Goal: Task Accomplishment & Management: Manage account settings

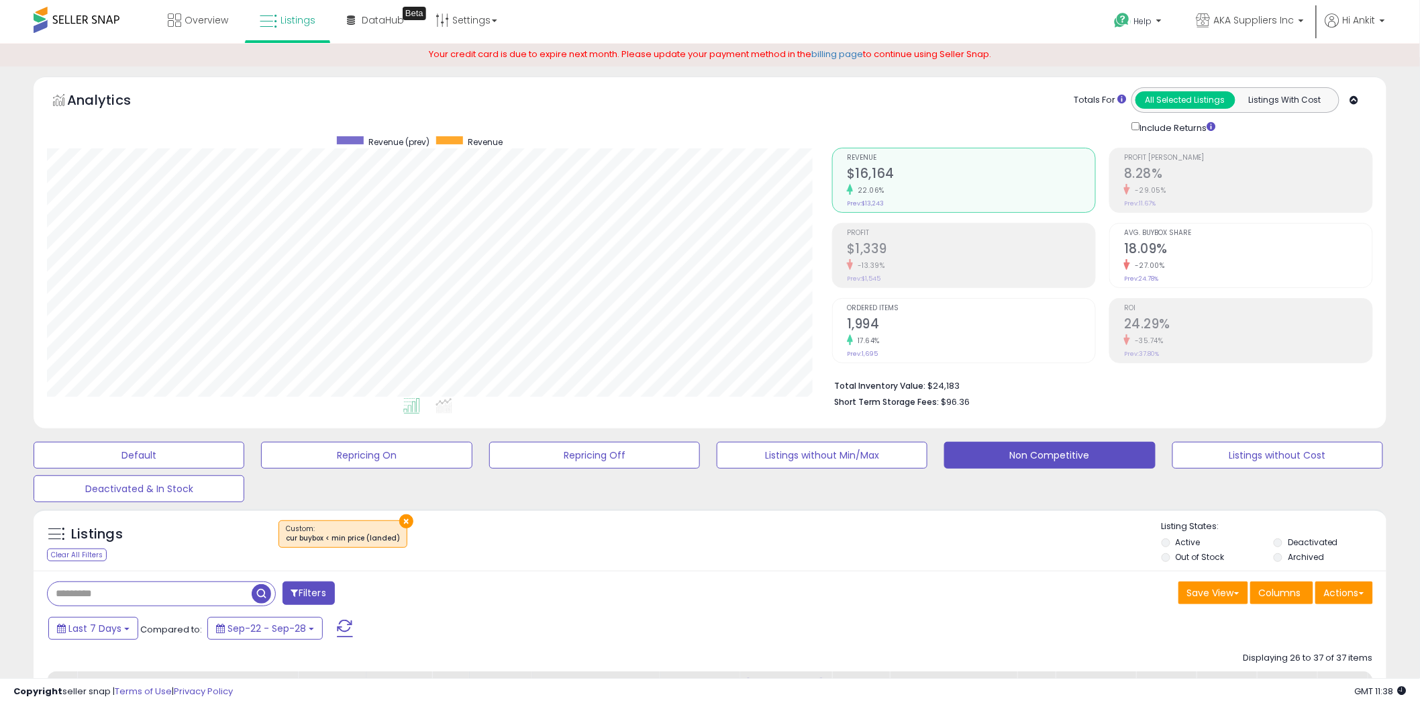
scroll to position [275, 785]
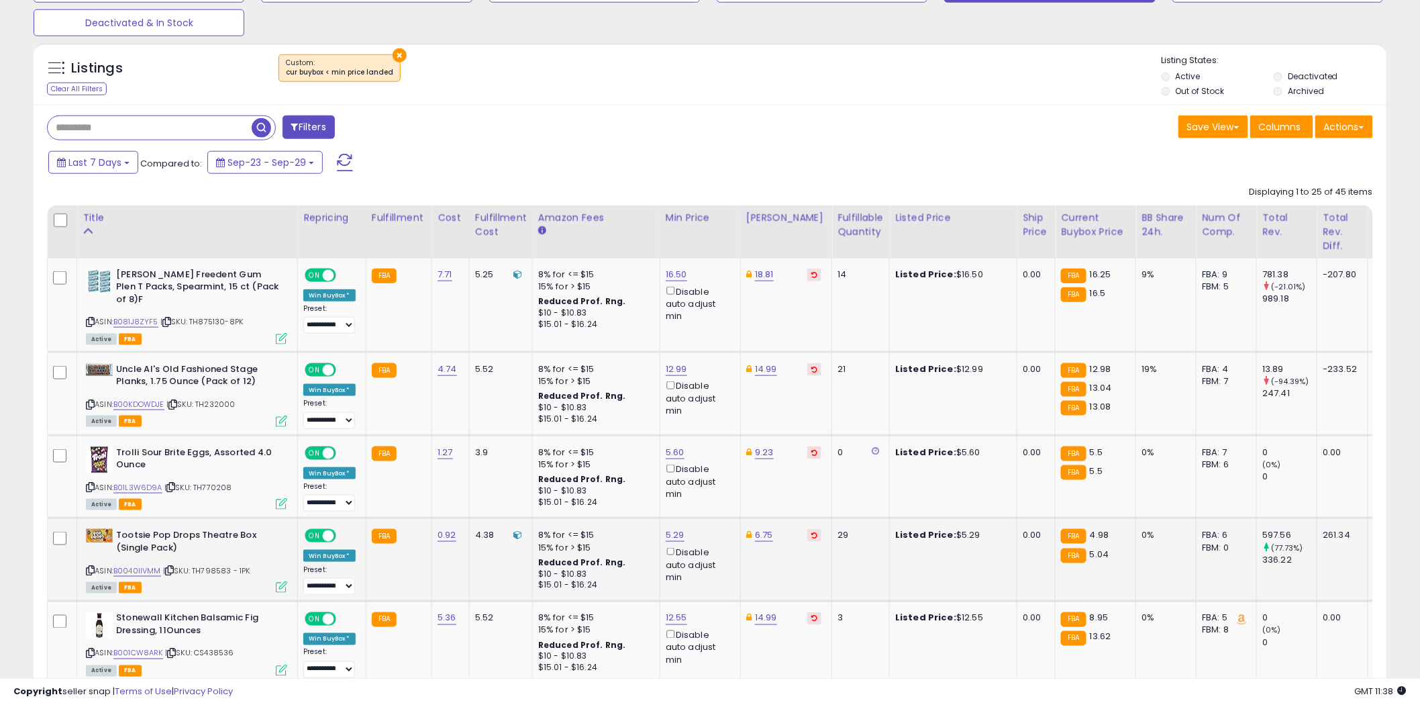
scroll to position [522, 0]
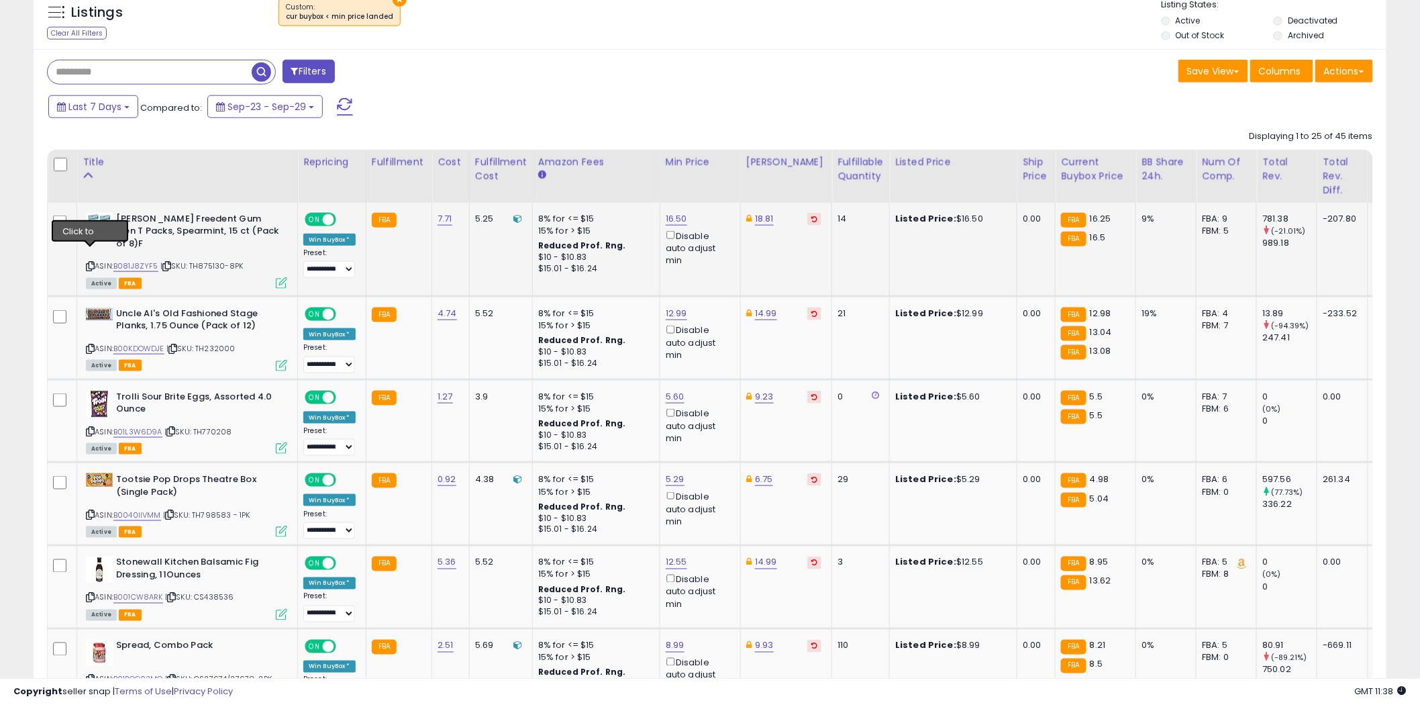
click at [92, 262] on icon at bounding box center [90, 265] width 9 height 7
click at [89, 262] on icon at bounding box center [90, 265] width 9 height 7
click at [91, 345] on icon at bounding box center [90, 348] width 9 height 7
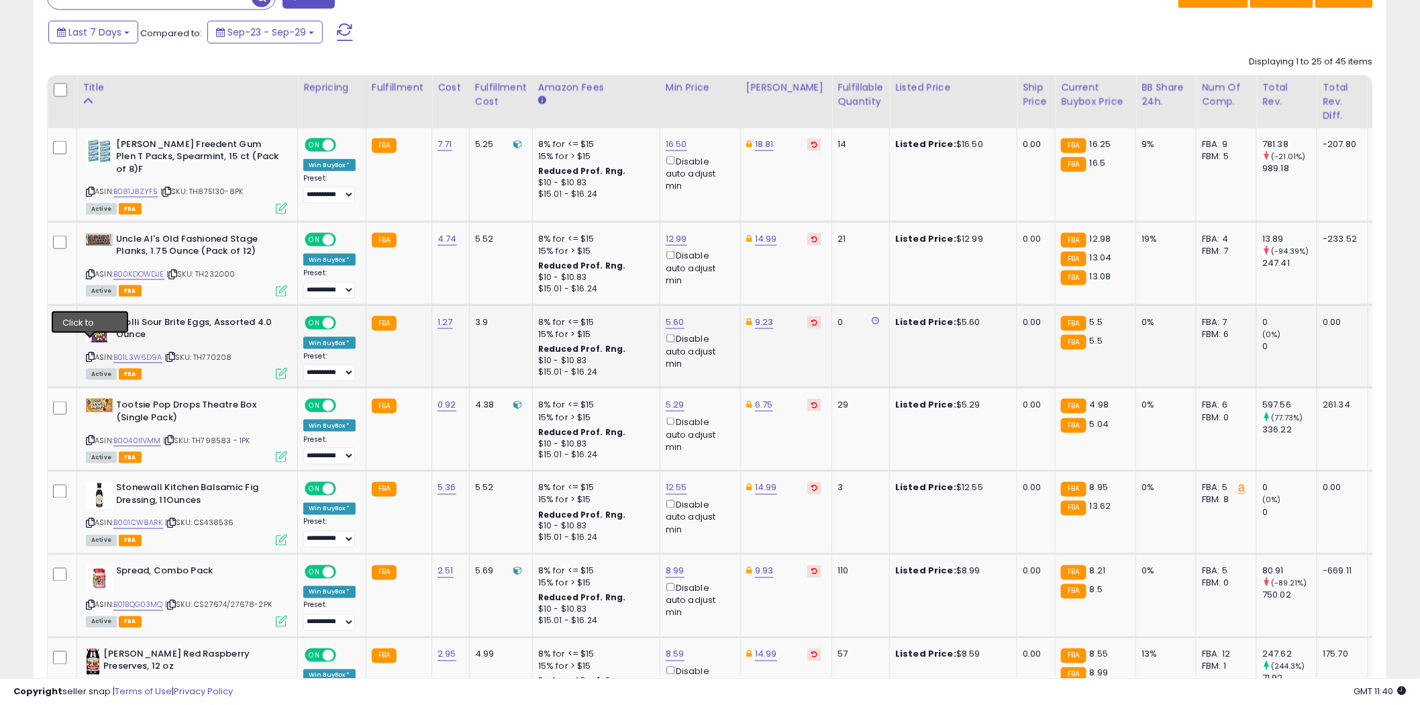
click at [92, 353] on icon at bounding box center [90, 356] width 9 height 7
click at [673, 316] on link "5.60" at bounding box center [675, 322] width 19 height 13
type input "***"
click at [722, 263] on button "submit" at bounding box center [710, 262] width 23 height 20
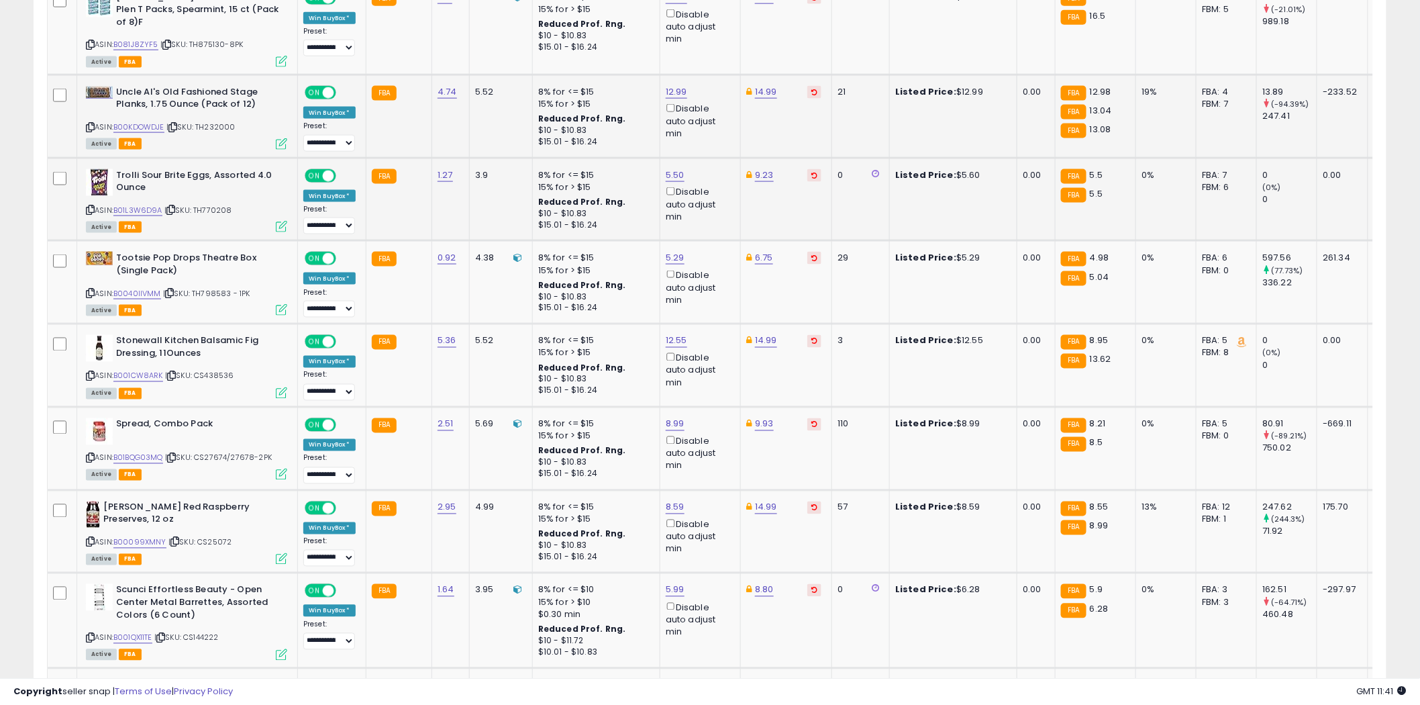
scroll to position [820, 0]
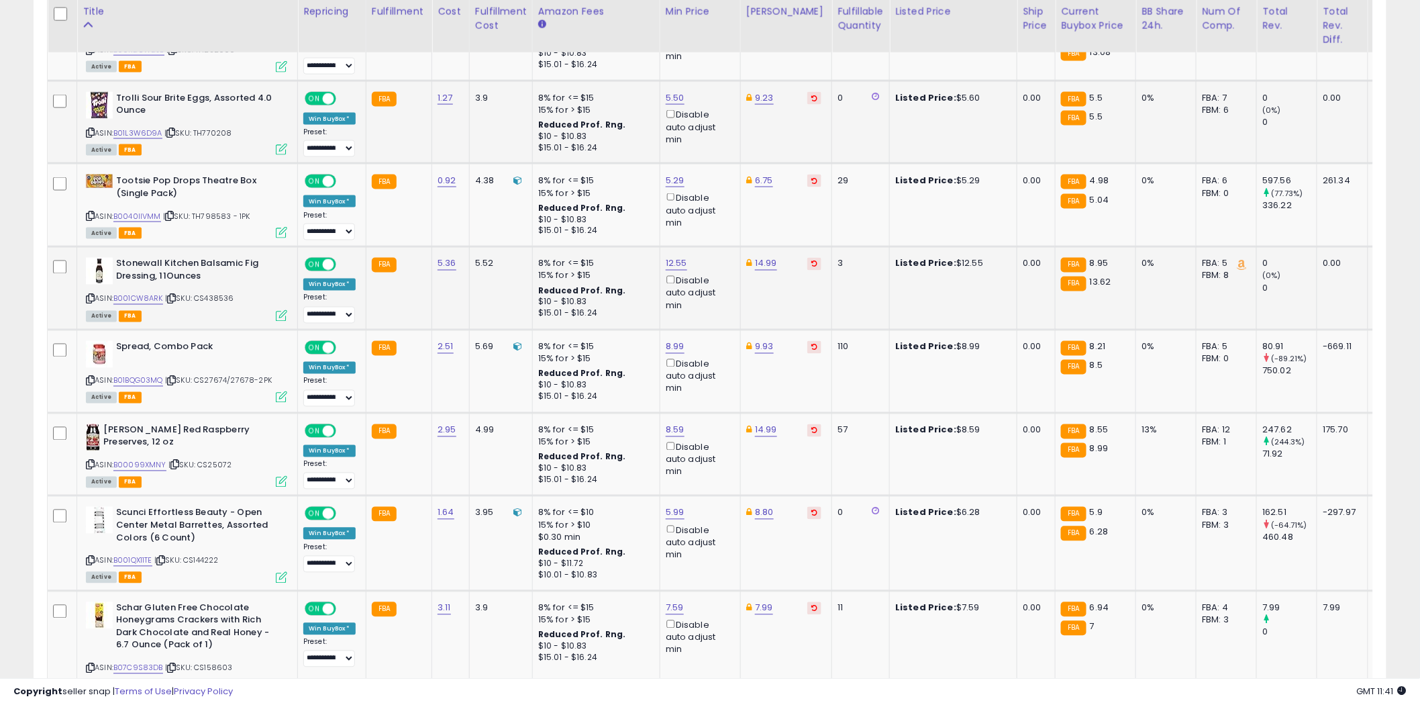
click at [90, 295] on icon at bounding box center [90, 298] width 9 height 7
click at [91, 377] on icon at bounding box center [90, 380] width 9 height 7
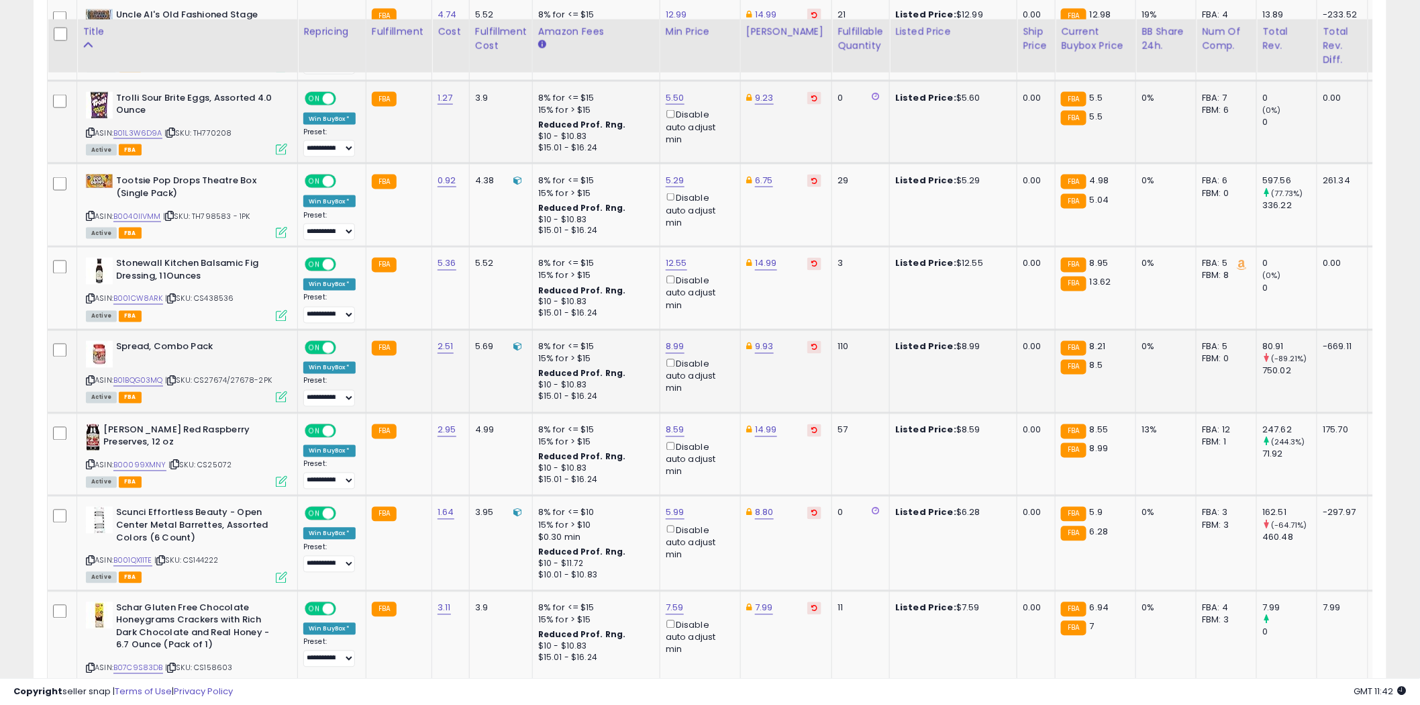
scroll to position [895, 0]
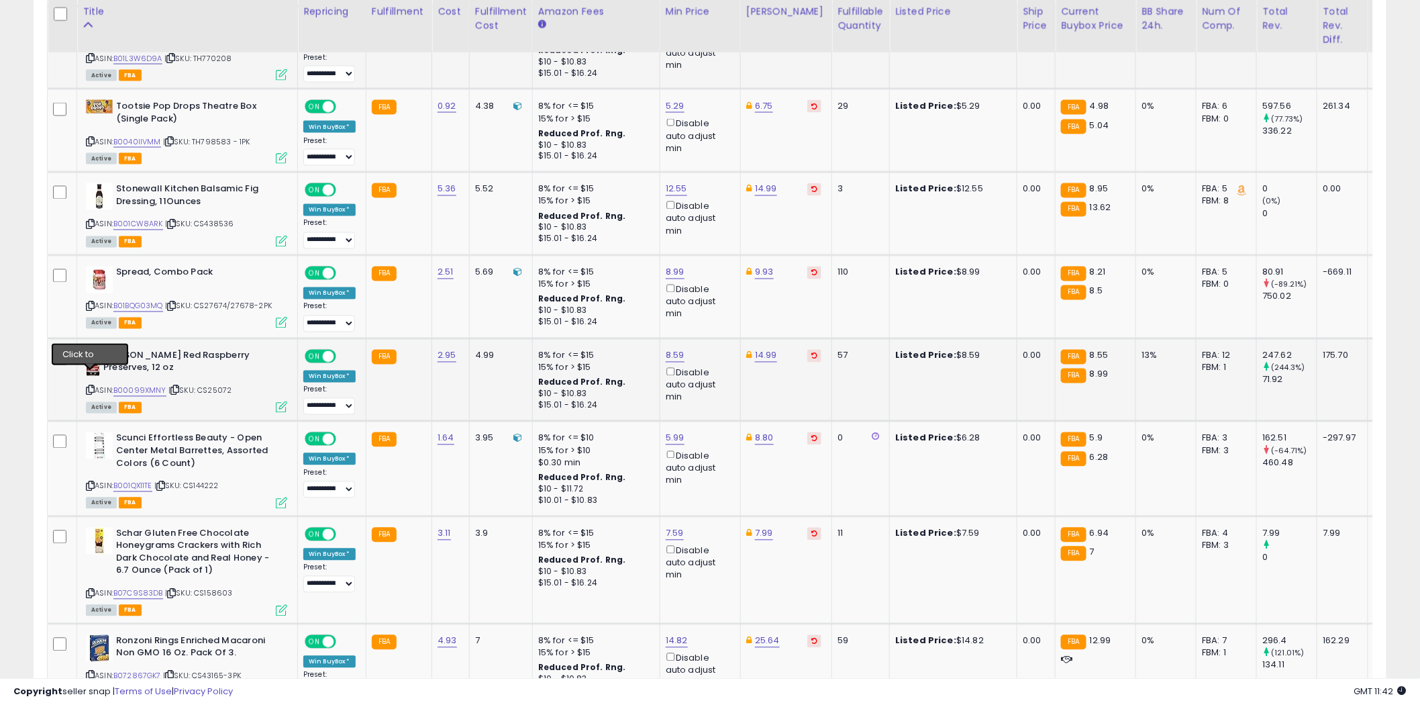
click at [89, 387] on icon at bounding box center [90, 390] width 9 height 7
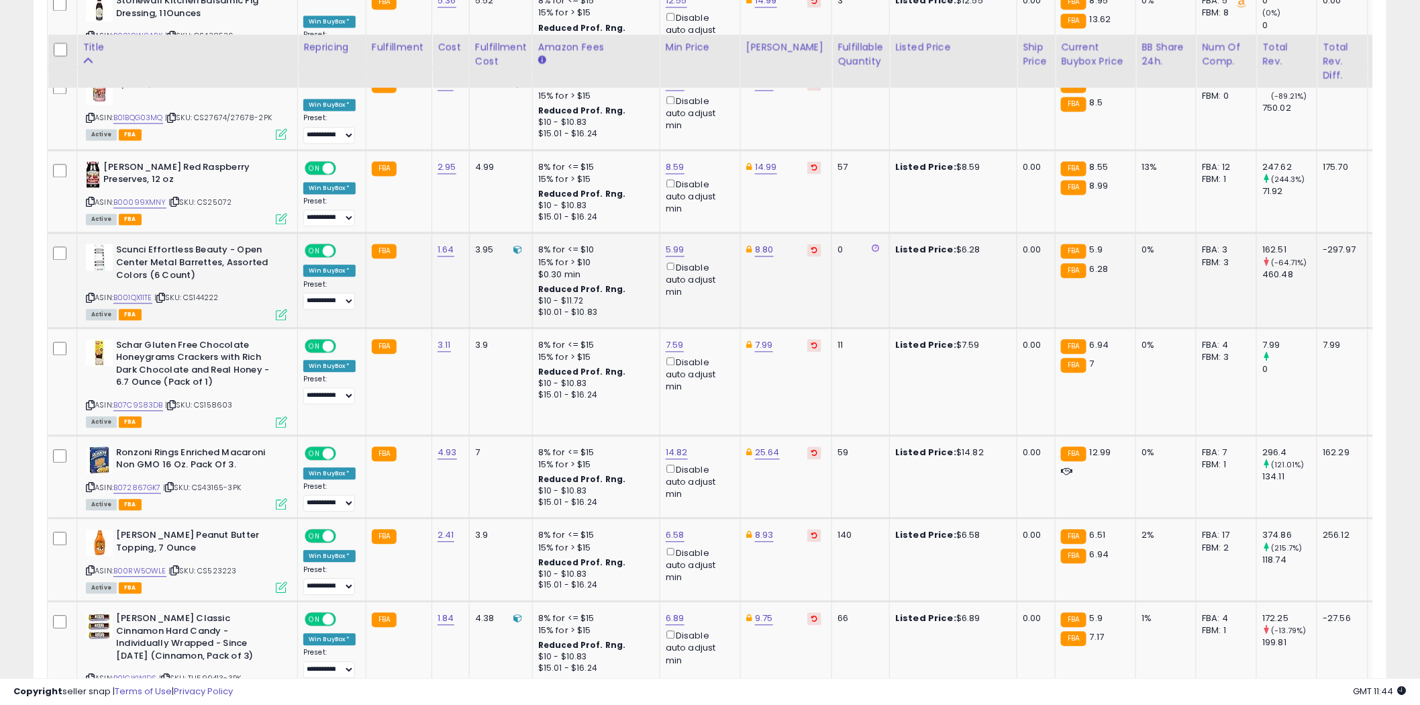
scroll to position [1118, 0]
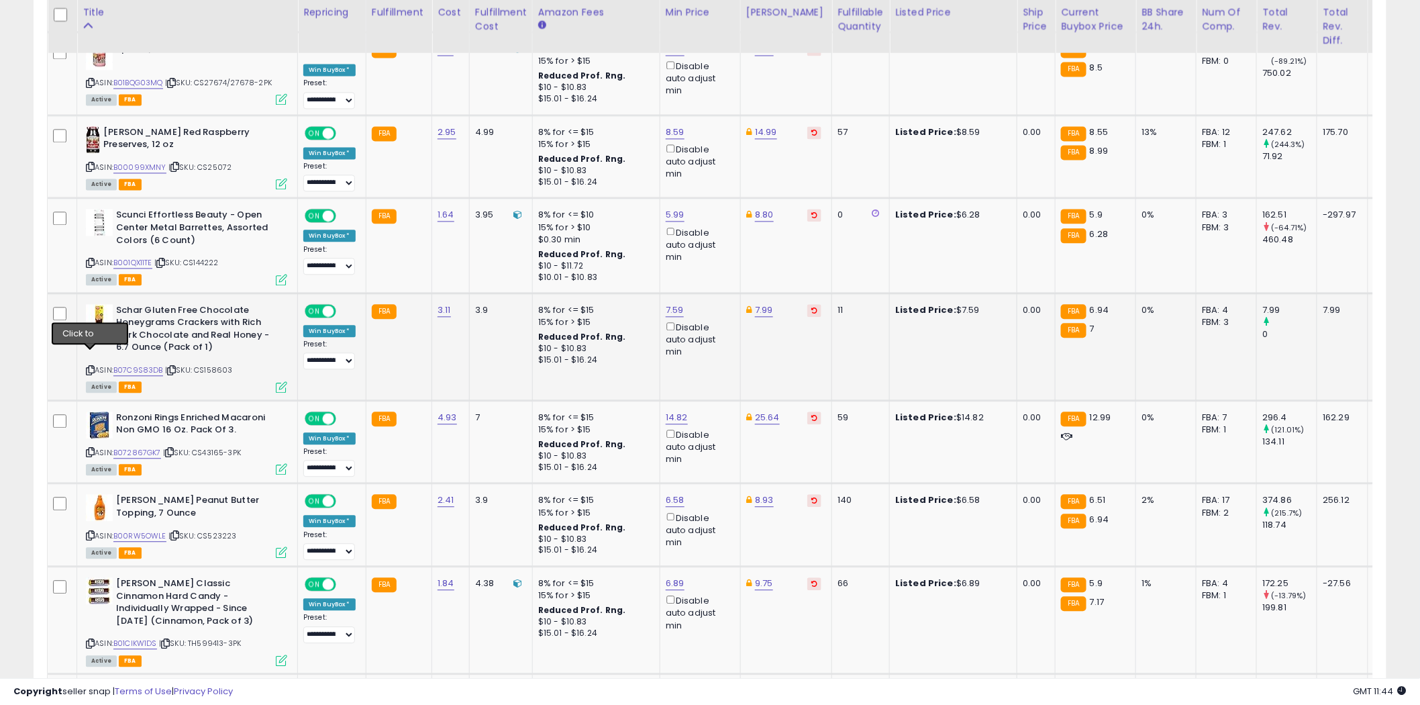
click at [92, 367] on icon at bounding box center [90, 370] width 9 height 7
click at [677, 303] on link "7.59" at bounding box center [675, 309] width 18 height 13
type input "*"
click at [714, 247] on icon "submit" at bounding box center [710, 248] width 8 height 8
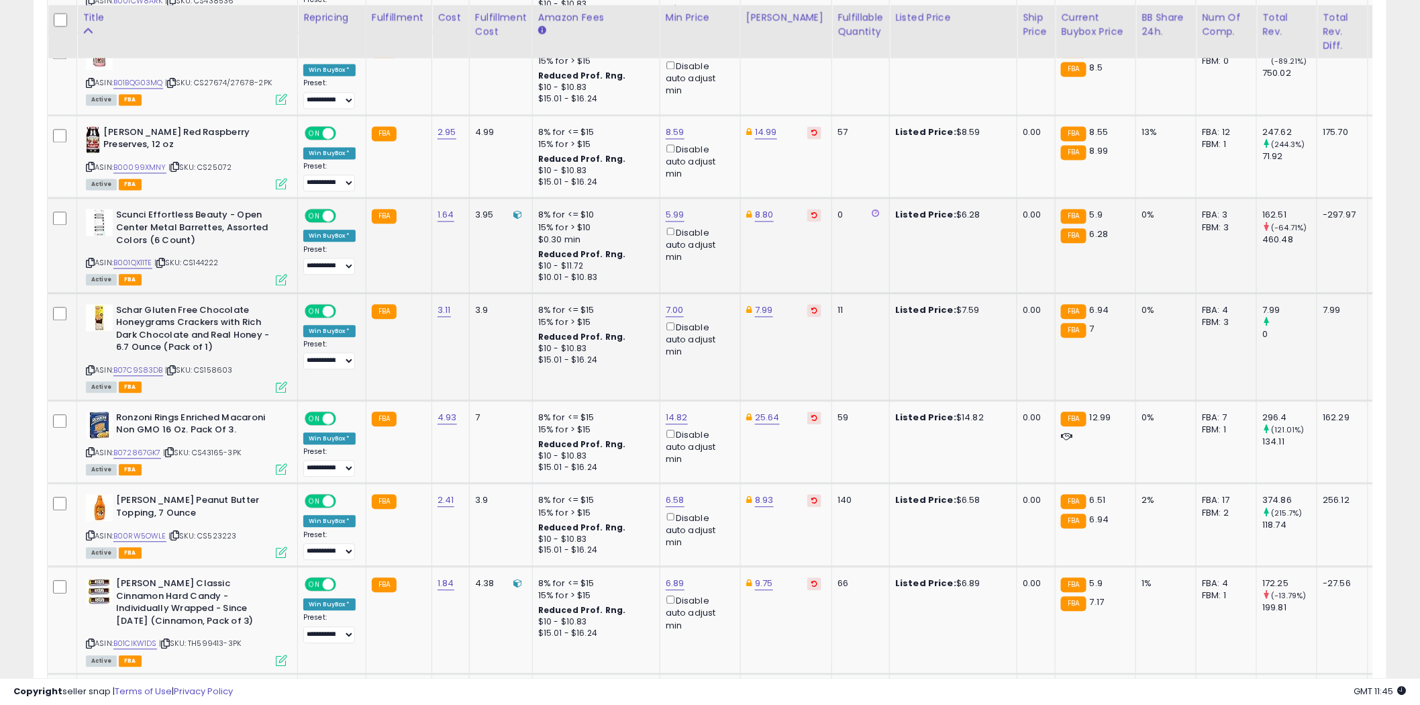
scroll to position [1267, 0]
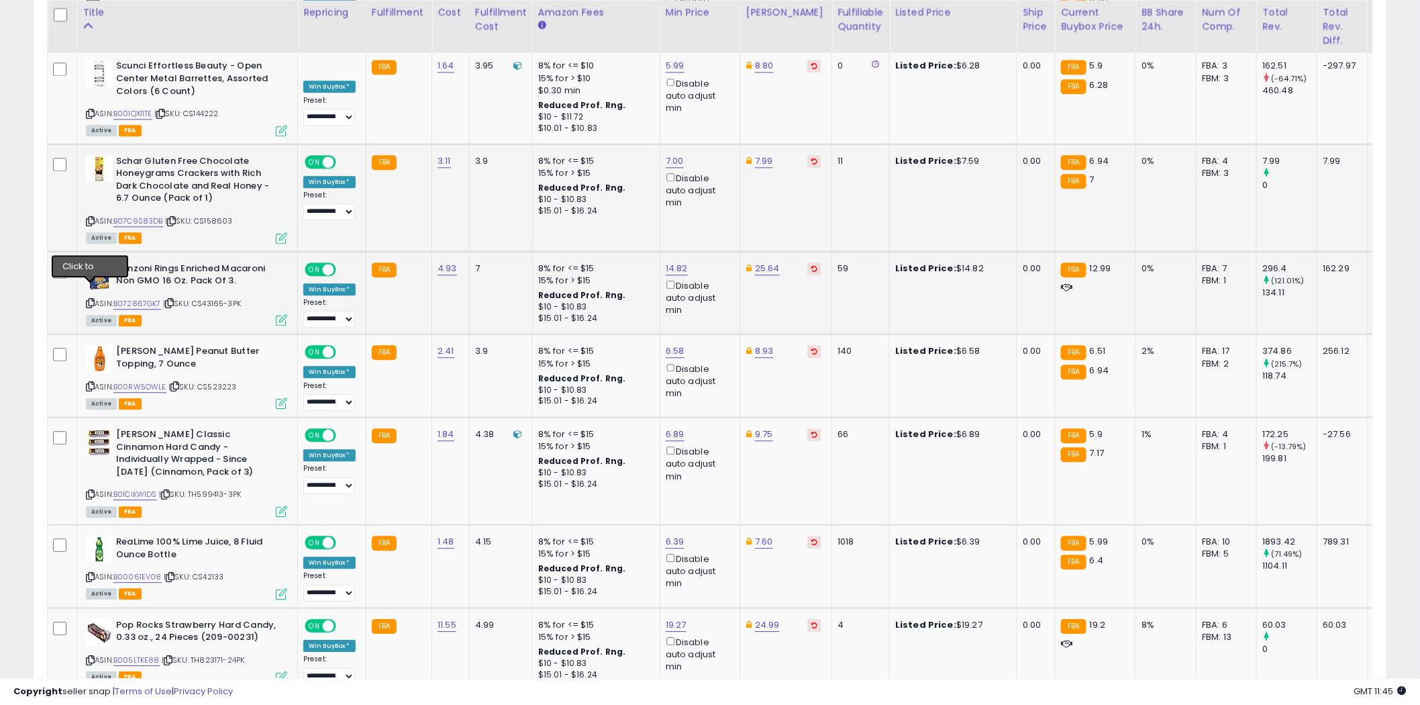
click at [91, 299] on icon at bounding box center [90, 302] width 9 height 7
click at [679, 262] on link "14.82" at bounding box center [677, 268] width 22 height 13
type input "*****"
click at [716, 205] on icon "submit" at bounding box center [712, 206] width 8 height 8
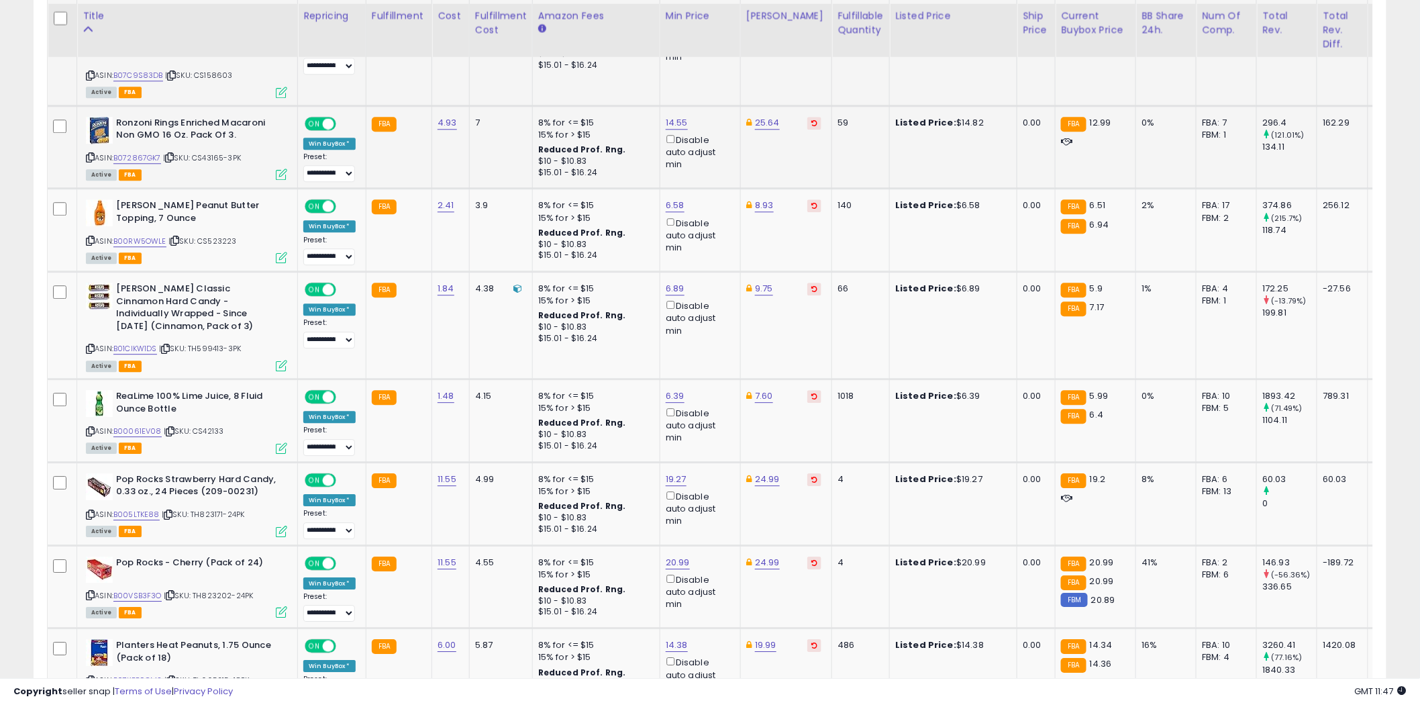
scroll to position [1417, 0]
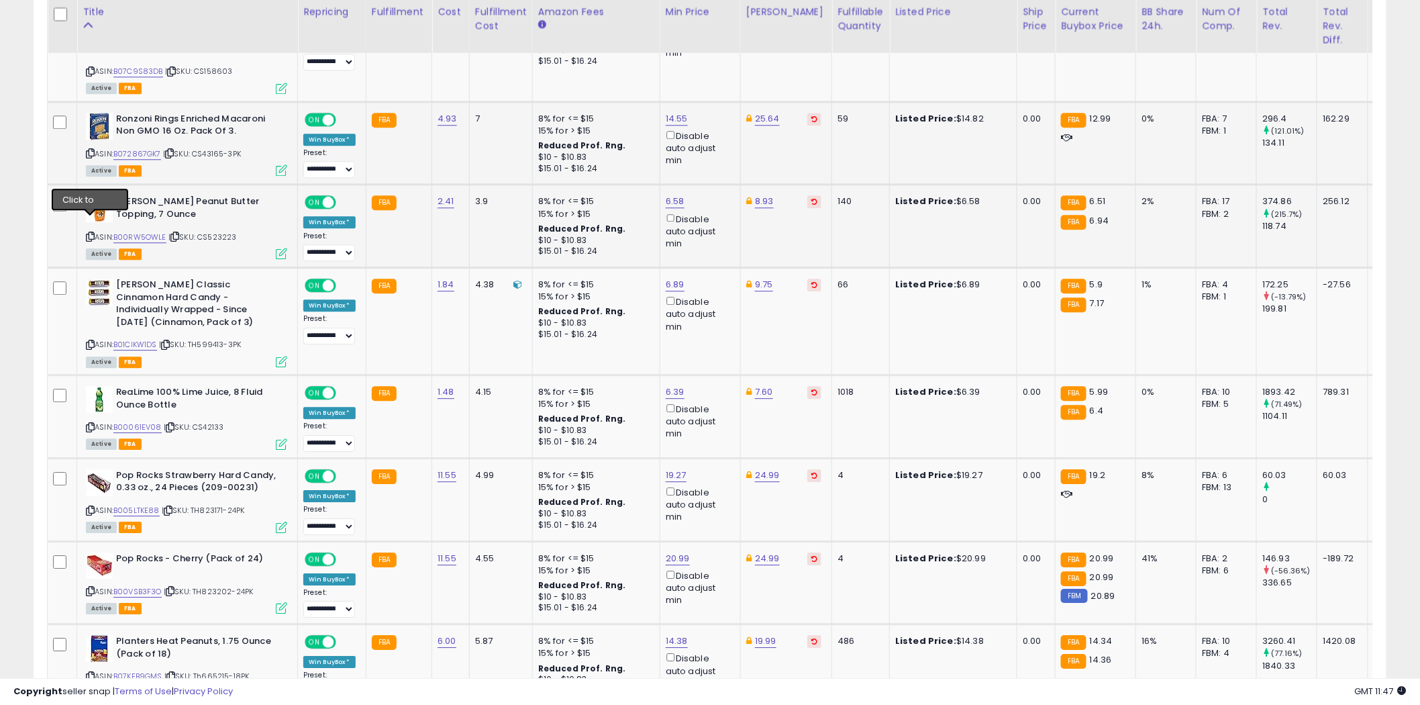
click at [91, 233] on icon at bounding box center [90, 236] width 9 height 7
click at [92, 233] on icon at bounding box center [90, 236] width 9 height 7
click at [677, 195] on link "6.58" at bounding box center [675, 201] width 19 height 13
type input "****"
click at [722, 135] on button "submit" at bounding box center [710, 140] width 23 height 20
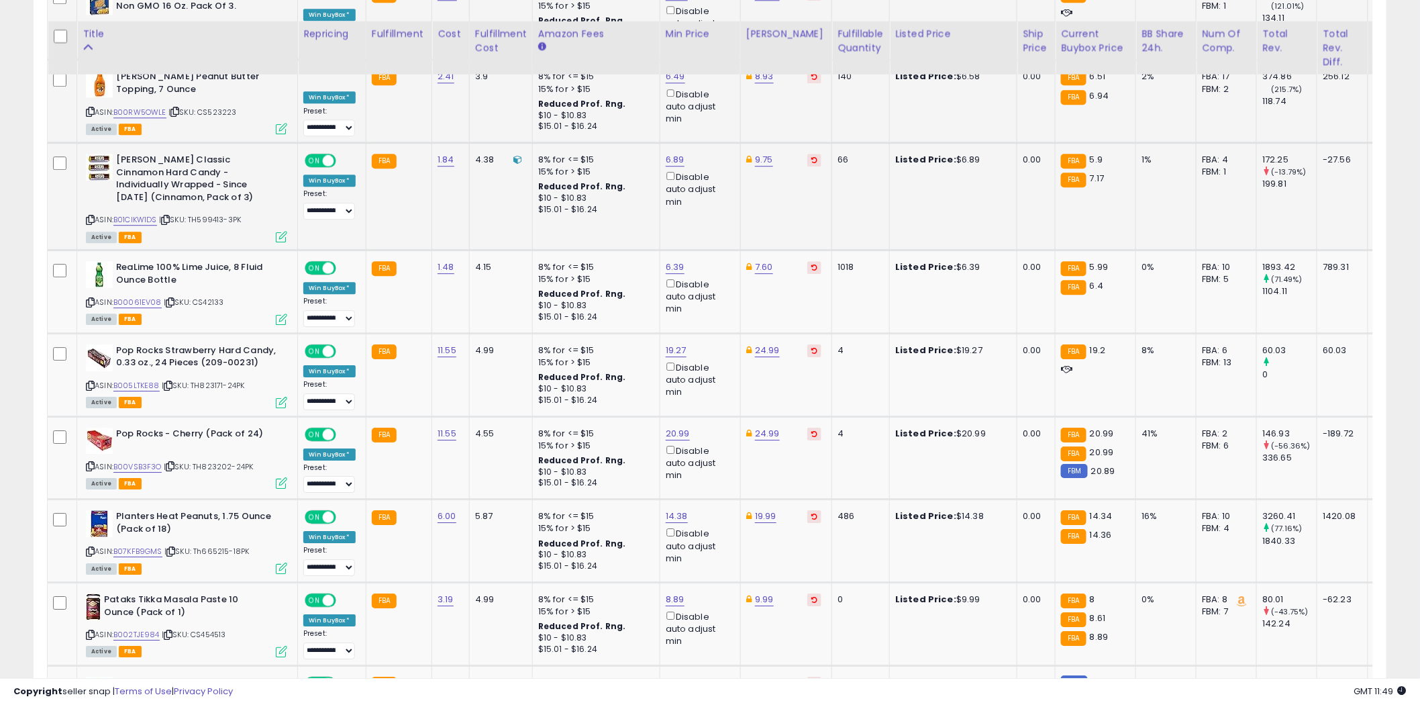
scroll to position [1566, 0]
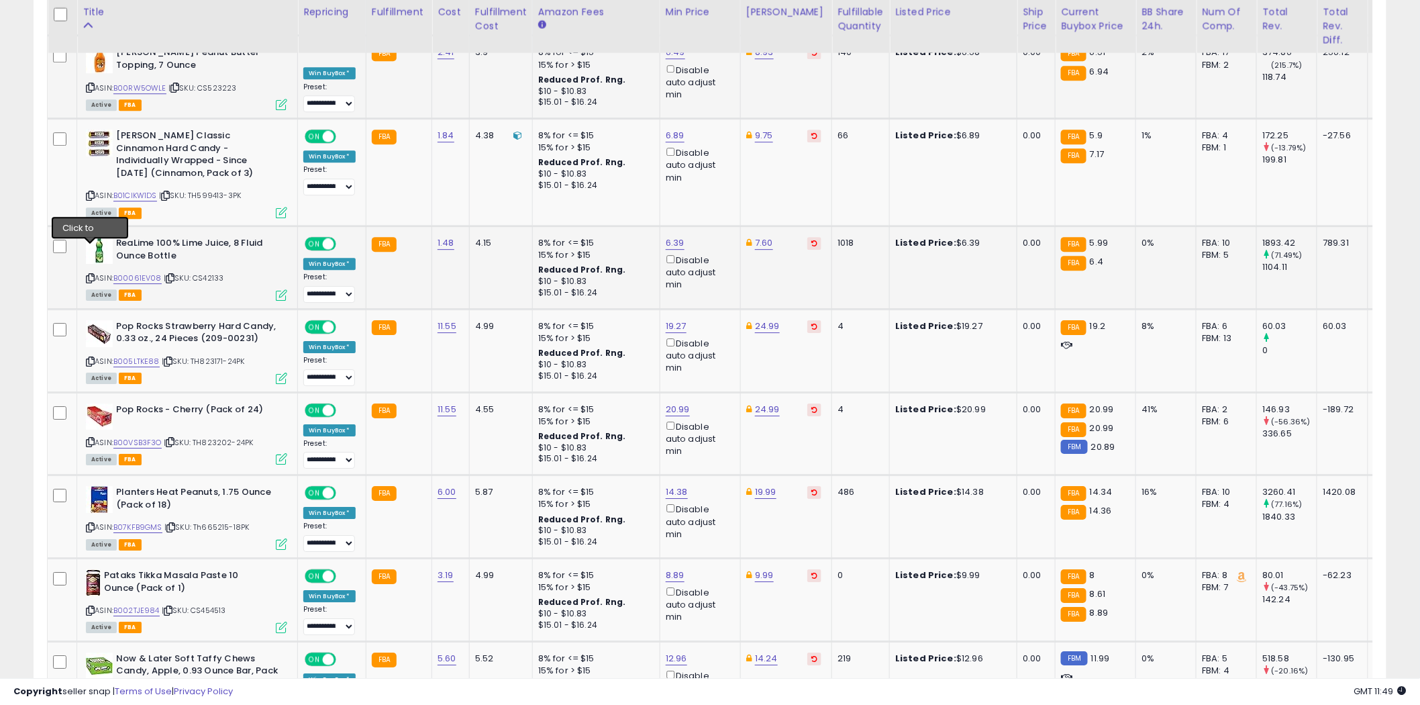
click at [92, 275] on icon at bounding box center [90, 278] width 9 height 7
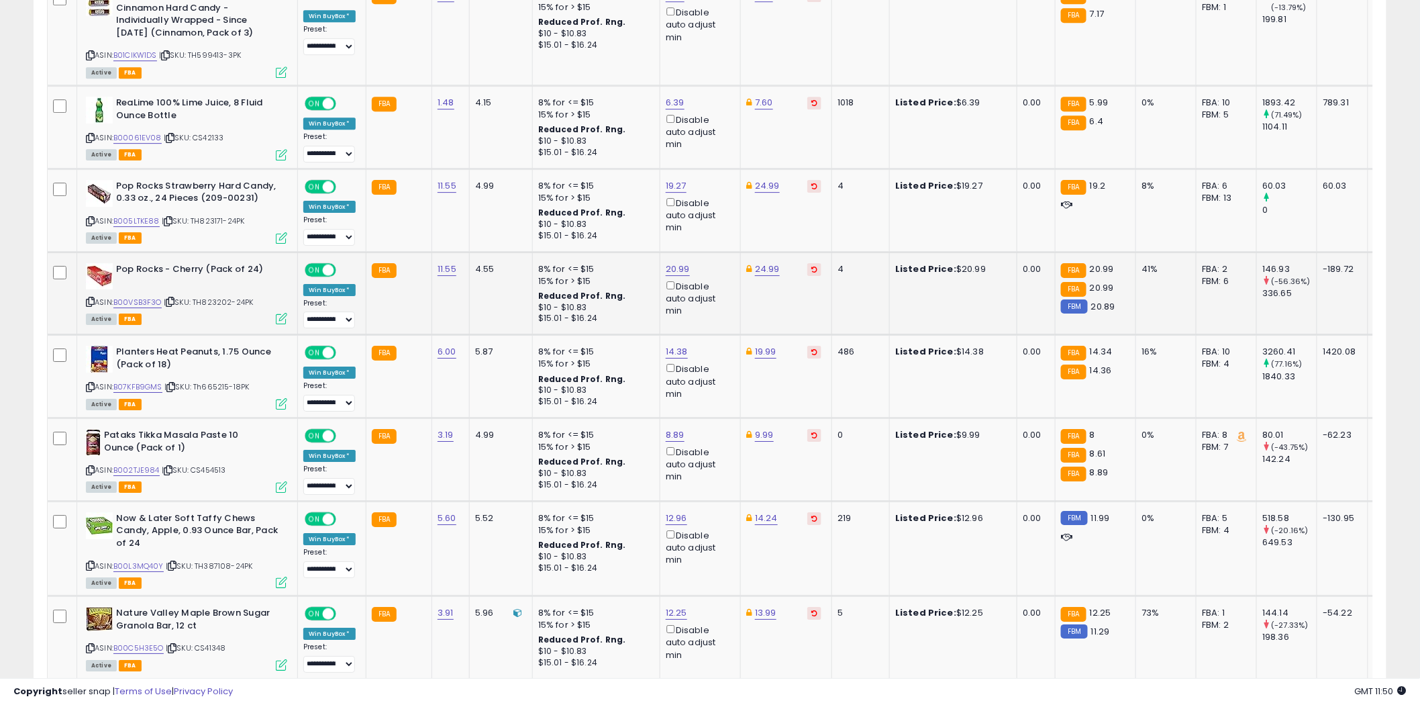
scroll to position [1715, 0]
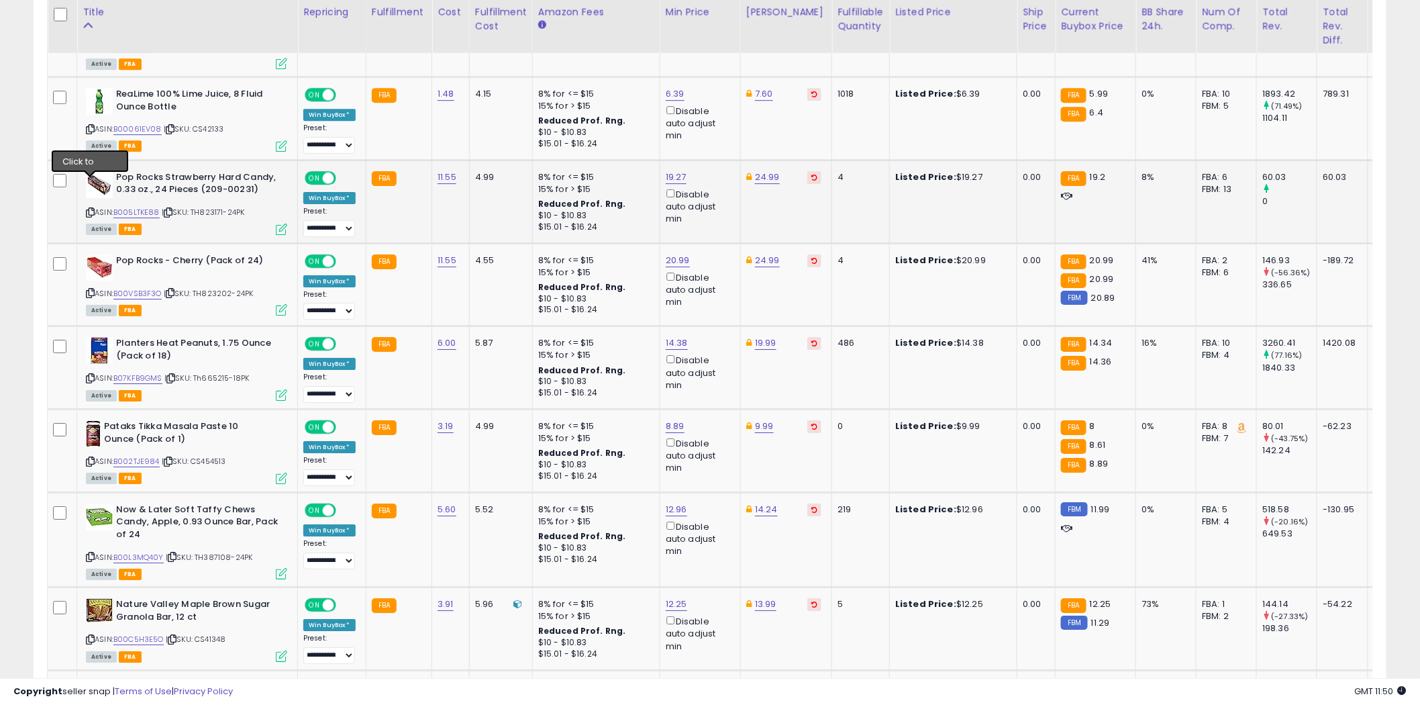
click at [91, 209] on icon at bounding box center [90, 212] width 9 height 7
click at [679, 171] on link "19.27" at bounding box center [676, 177] width 21 height 13
type input "****"
click at [722, 97] on button "submit" at bounding box center [710, 102] width 23 height 20
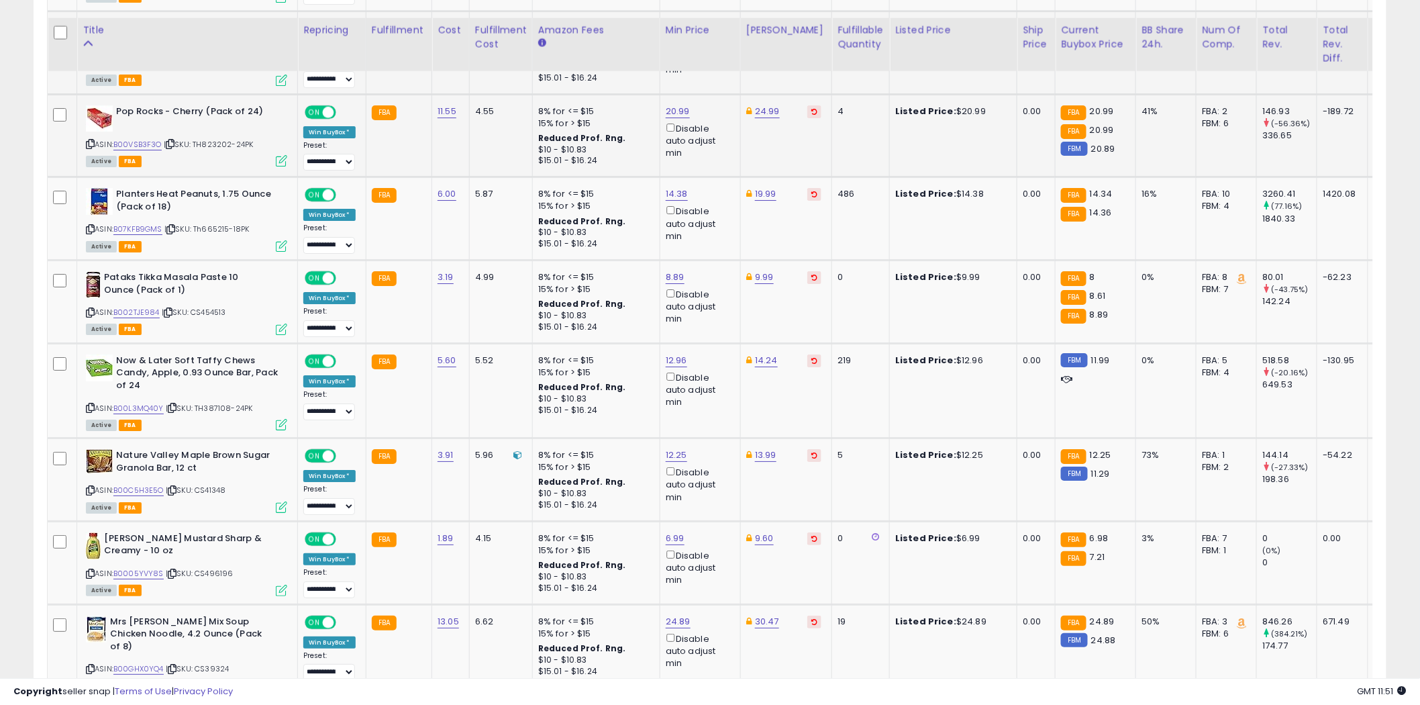
scroll to position [1939, 0]
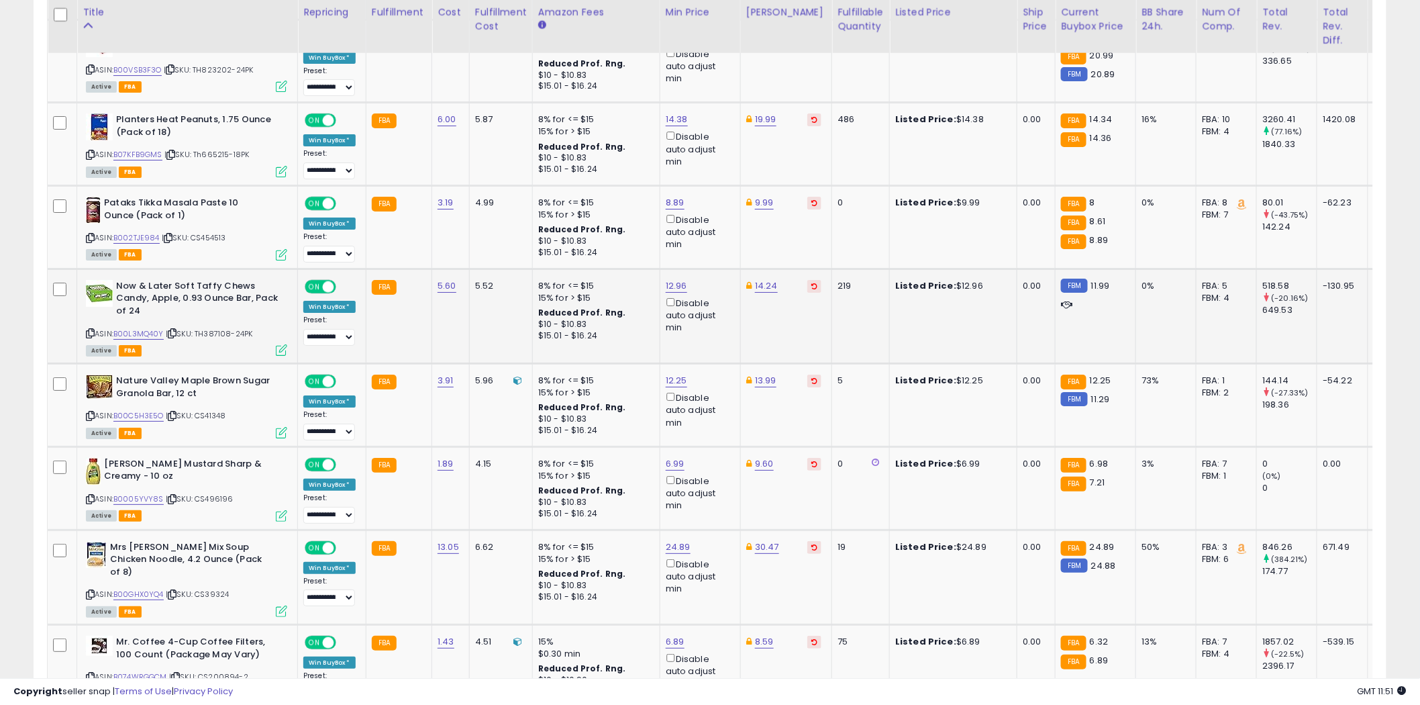
click at [91, 330] on icon at bounding box center [90, 333] width 9 height 7
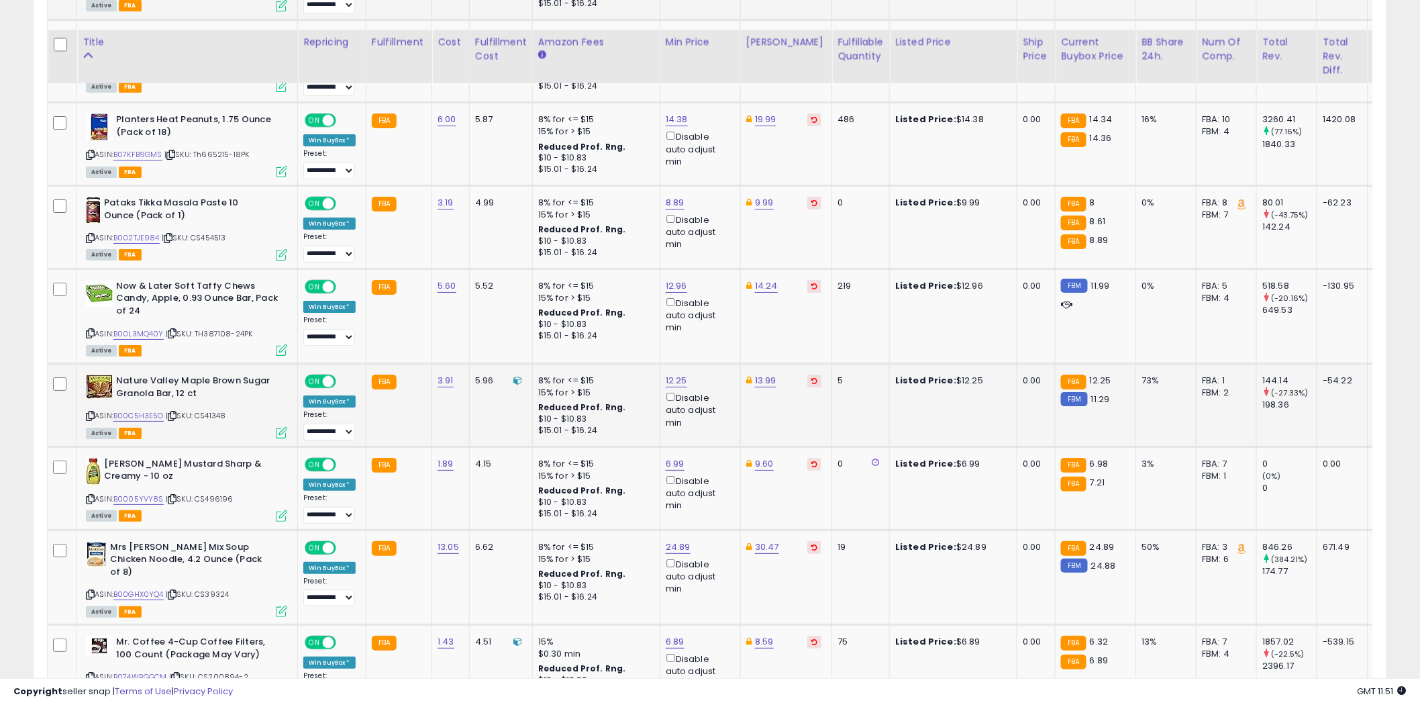
scroll to position [2014, 0]
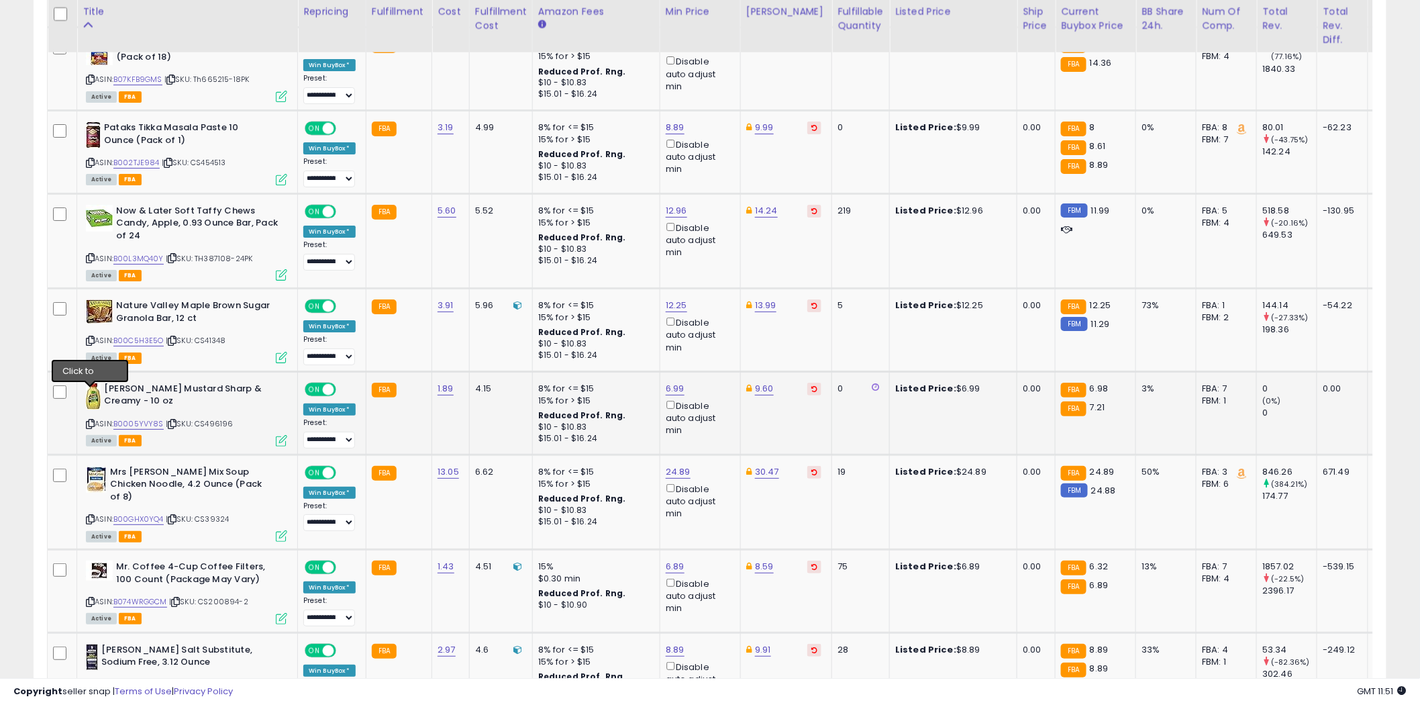
click at [88, 420] on icon at bounding box center [90, 423] width 9 height 7
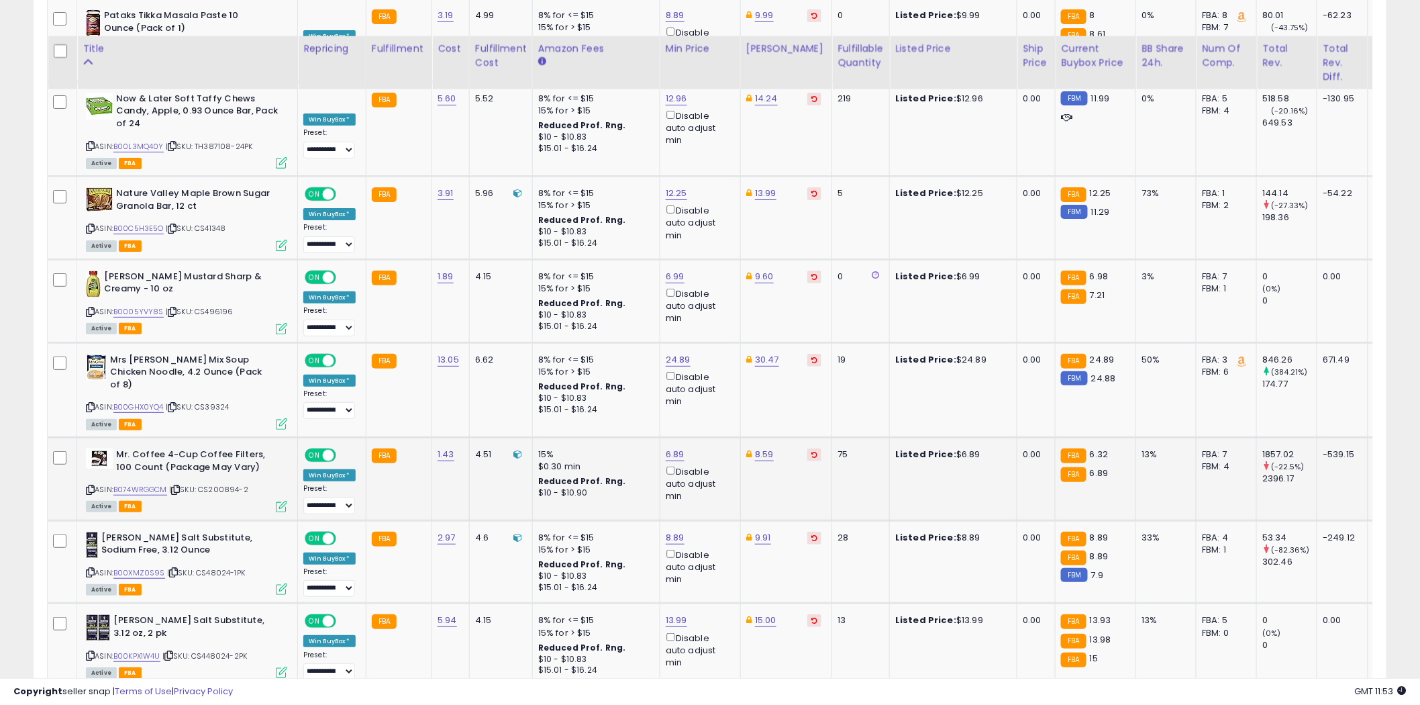
scroll to position [2163, 0]
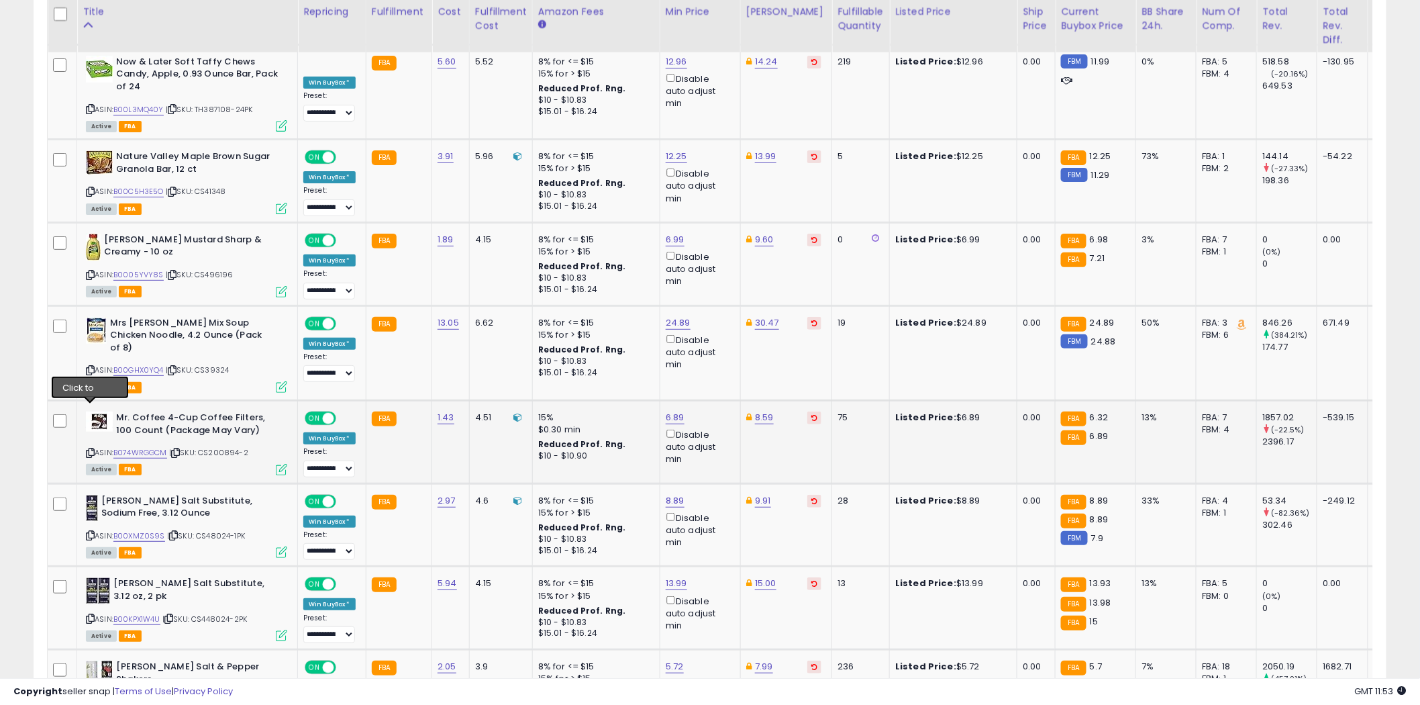
click at [91, 449] on icon at bounding box center [90, 452] width 9 height 7
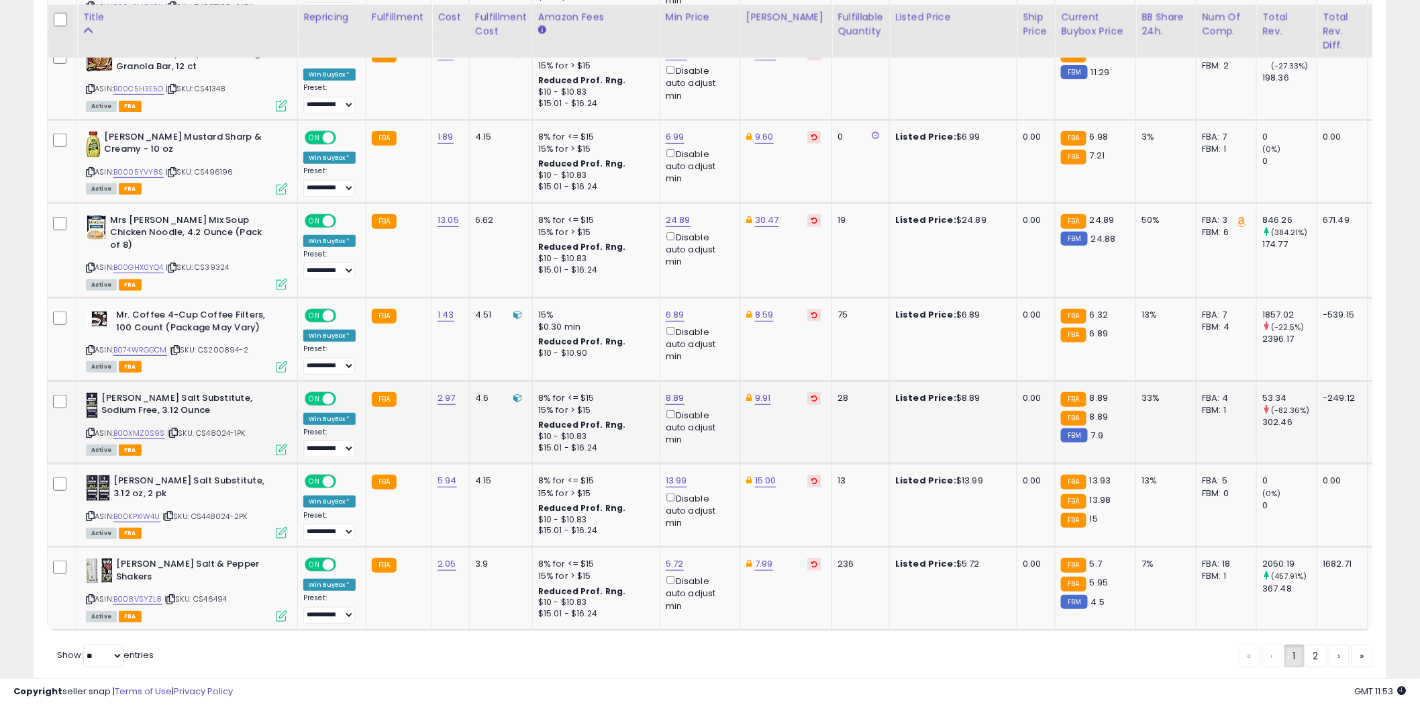
scroll to position [2278, 0]
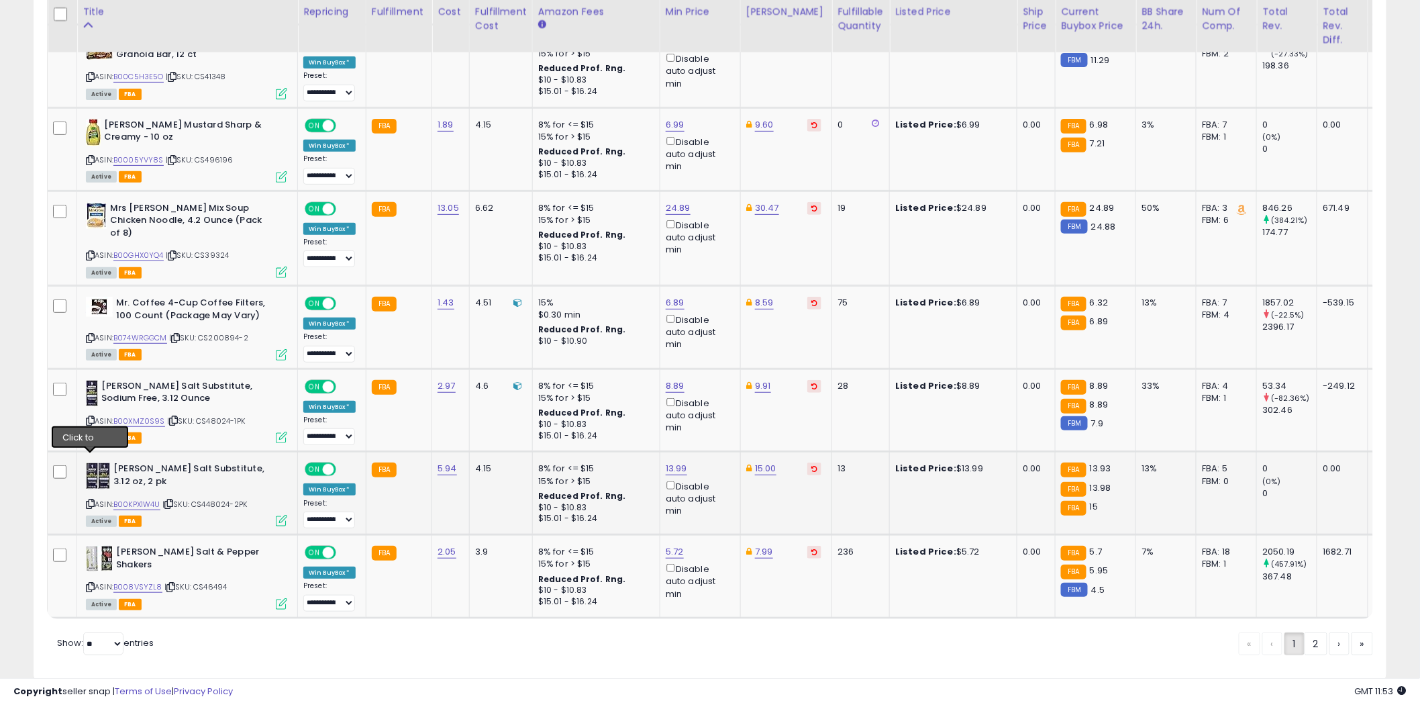
click at [93, 500] on icon at bounding box center [90, 503] width 9 height 7
click at [90, 583] on icon at bounding box center [90, 586] width 9 height 7
click at [117, 632] on select "** **" at bounding box center [103, 643] width 40 height 23
select select "**"
click at [85, 632] on select "** **" at bounding box center [103, 643] width 40 height 23
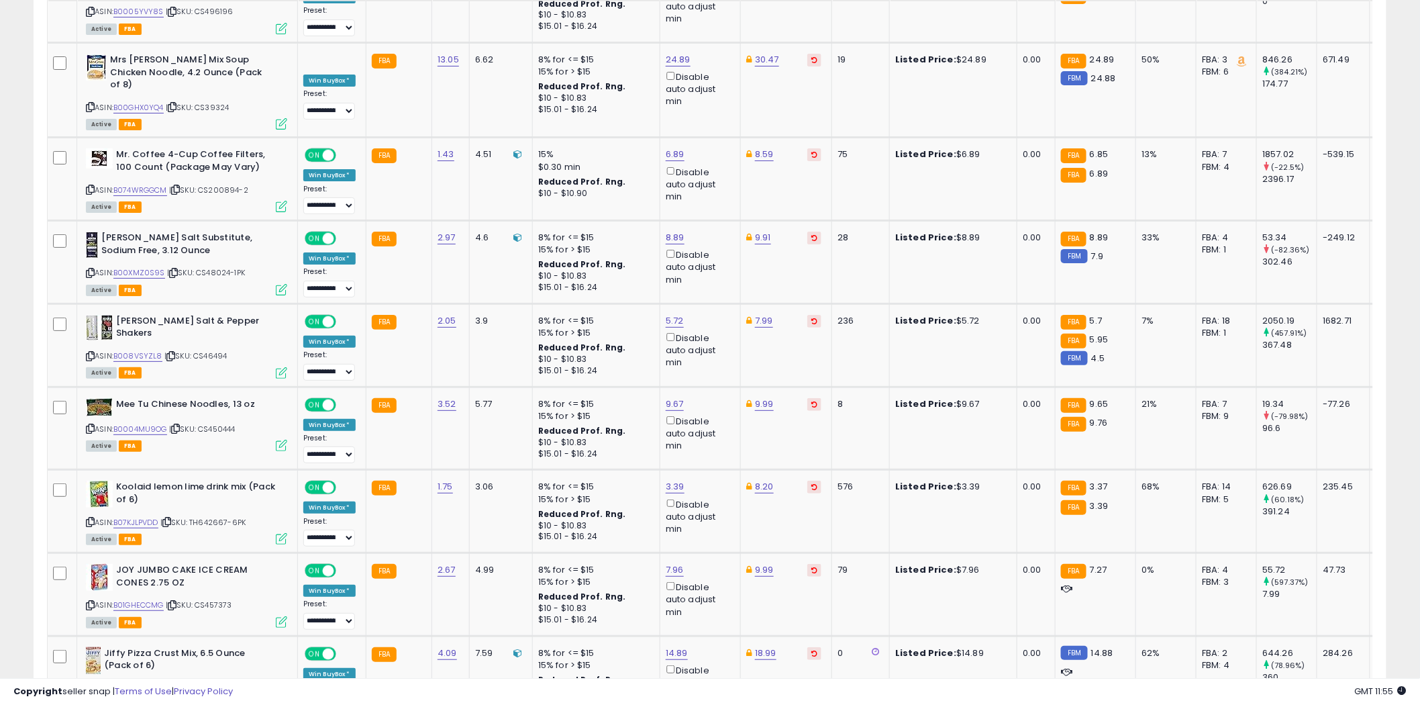
scroll to position [1995, 0]
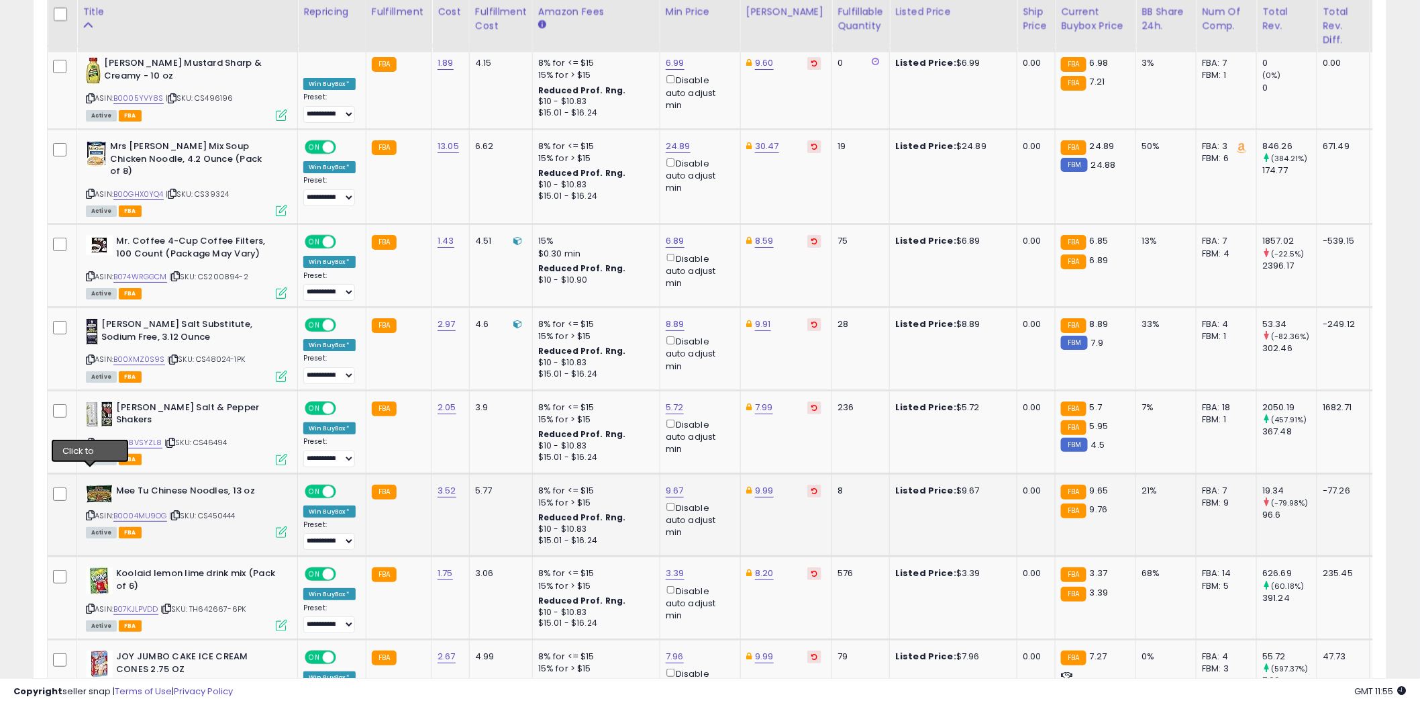
click at [91, 512] on icon at bounding box center [90, 515] width 9 height 7
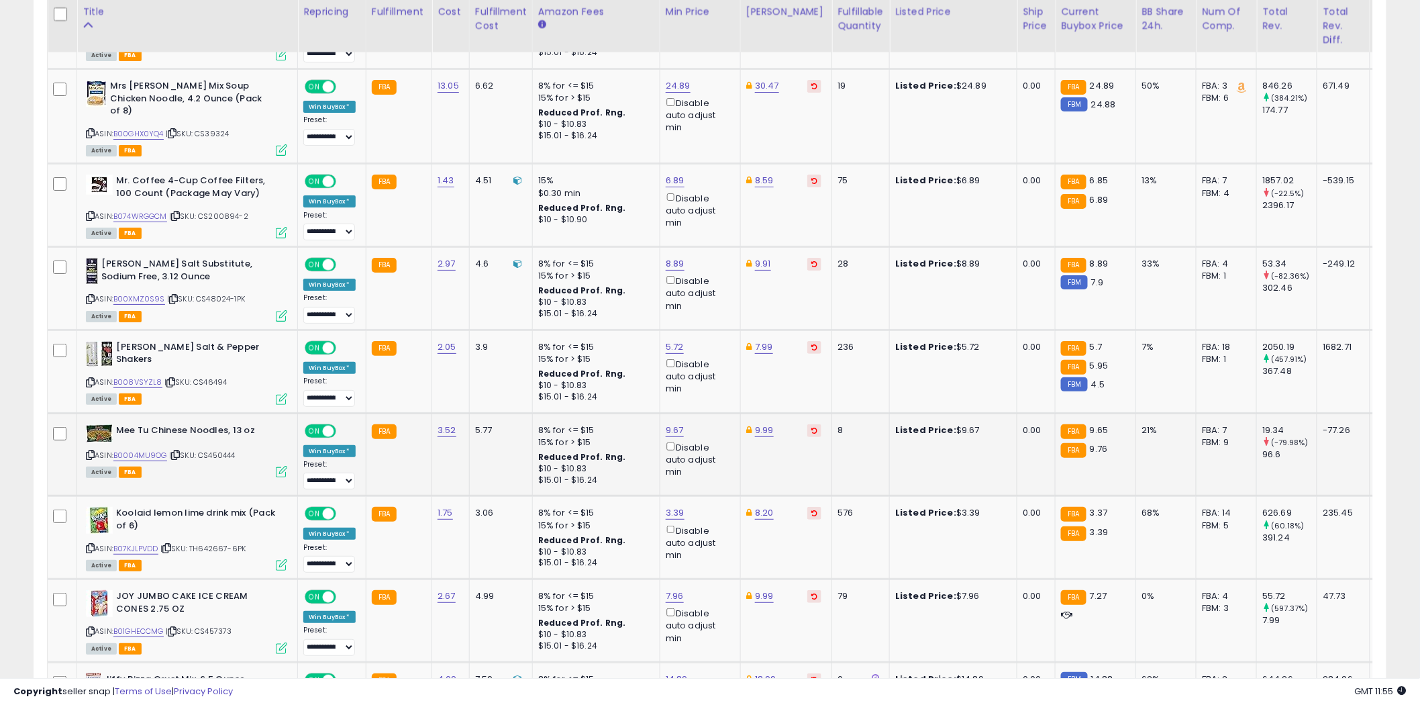
scroll to position [2070, 0]
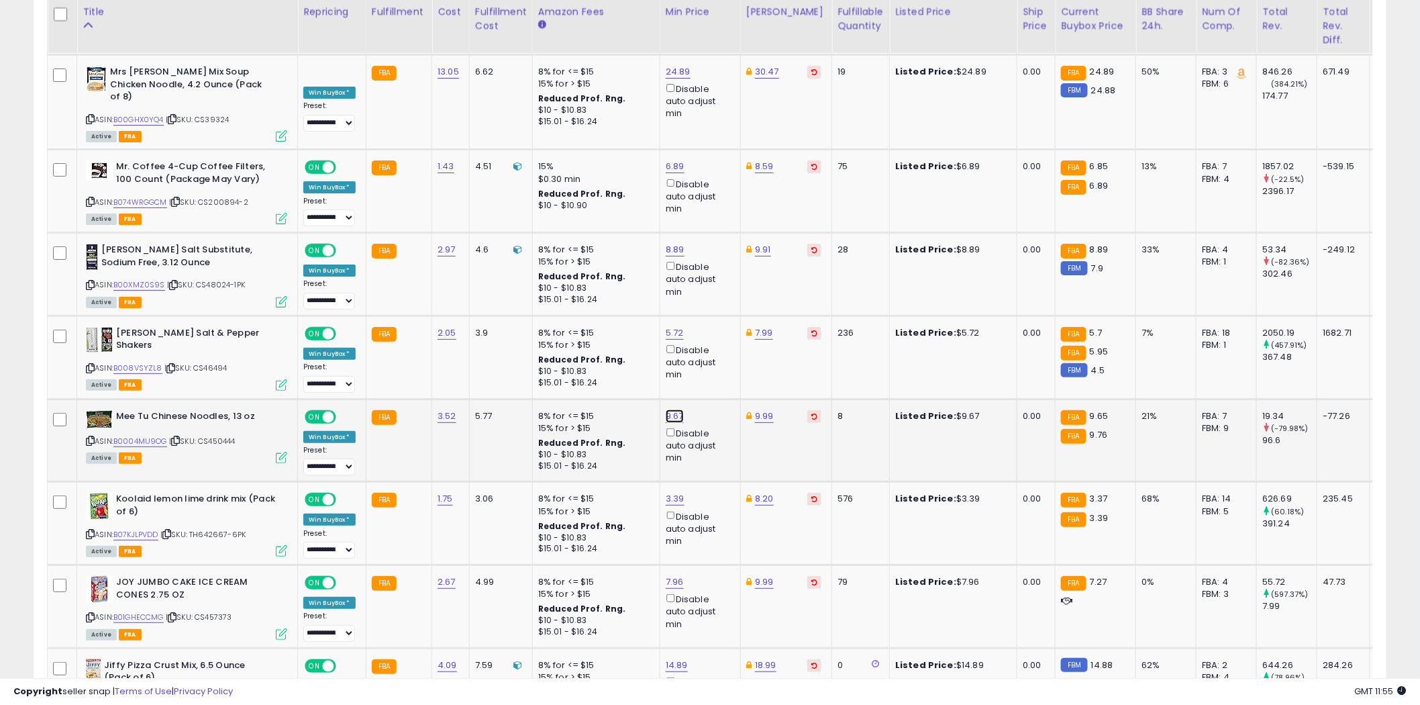
click at [678, 409] on link "9.67" at bounding box center [675, 415] width 18 height 13
type input "****"
click at [714, 324] on icon "submit" at bounding box center [710, 326] width 8 height 8
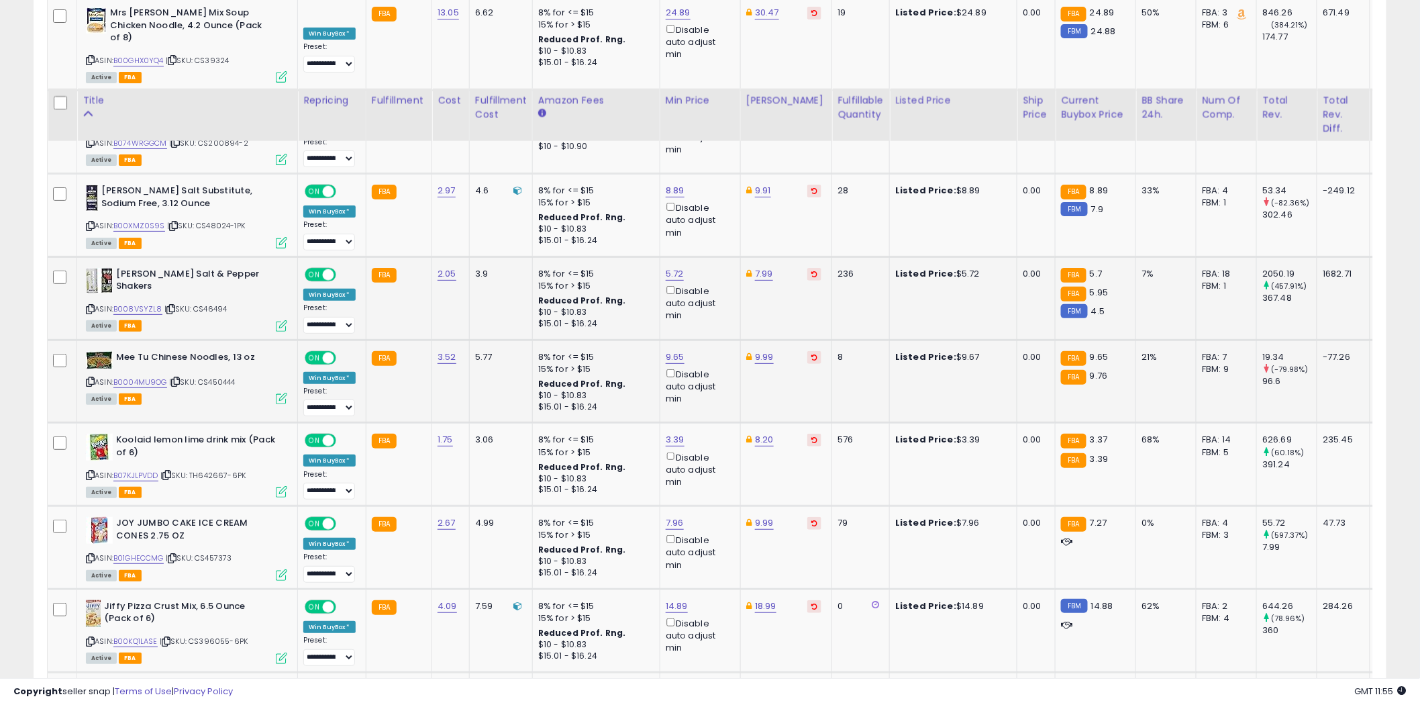
scroll to position [2219, 0]
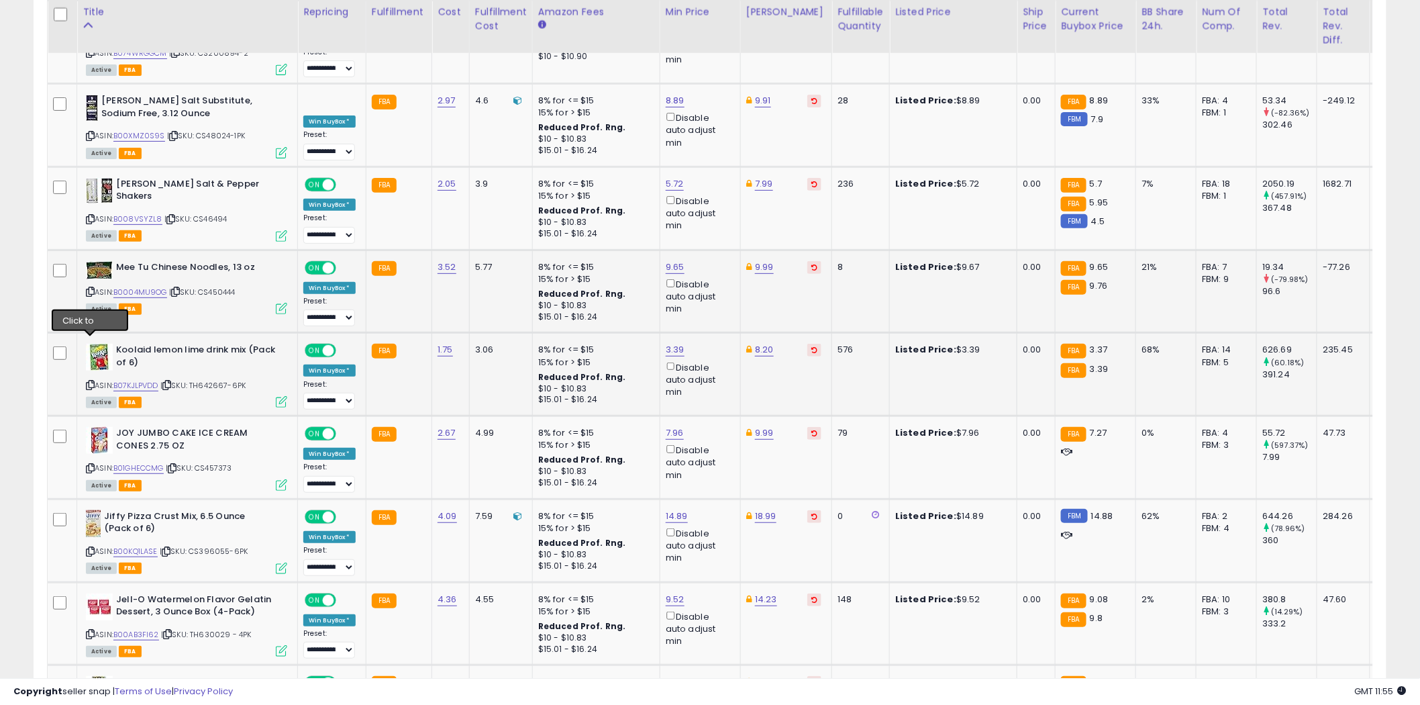
click at [92, 381] on icon at bounding box center [90, 384] width 9 height 7
click at [89, 465] on icon at bounding box center [90, 468] width 9 height 7
click at [678, 426] on link "7.96" at bounding box center [675, 432] width 18 height 13
type input "****"
click at [722, 342] on button "submit" at bounding box center [710, 344] width 23 height 20
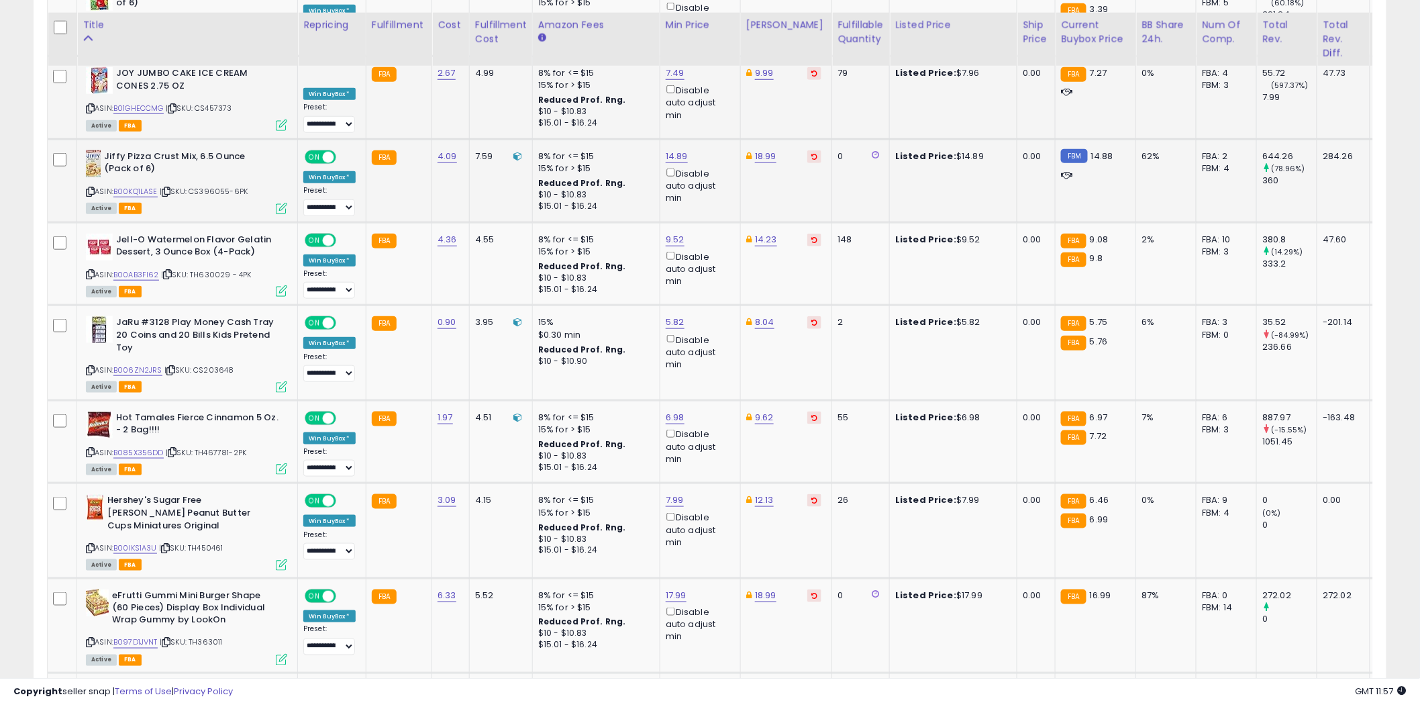
scroll to position [2592, 0]
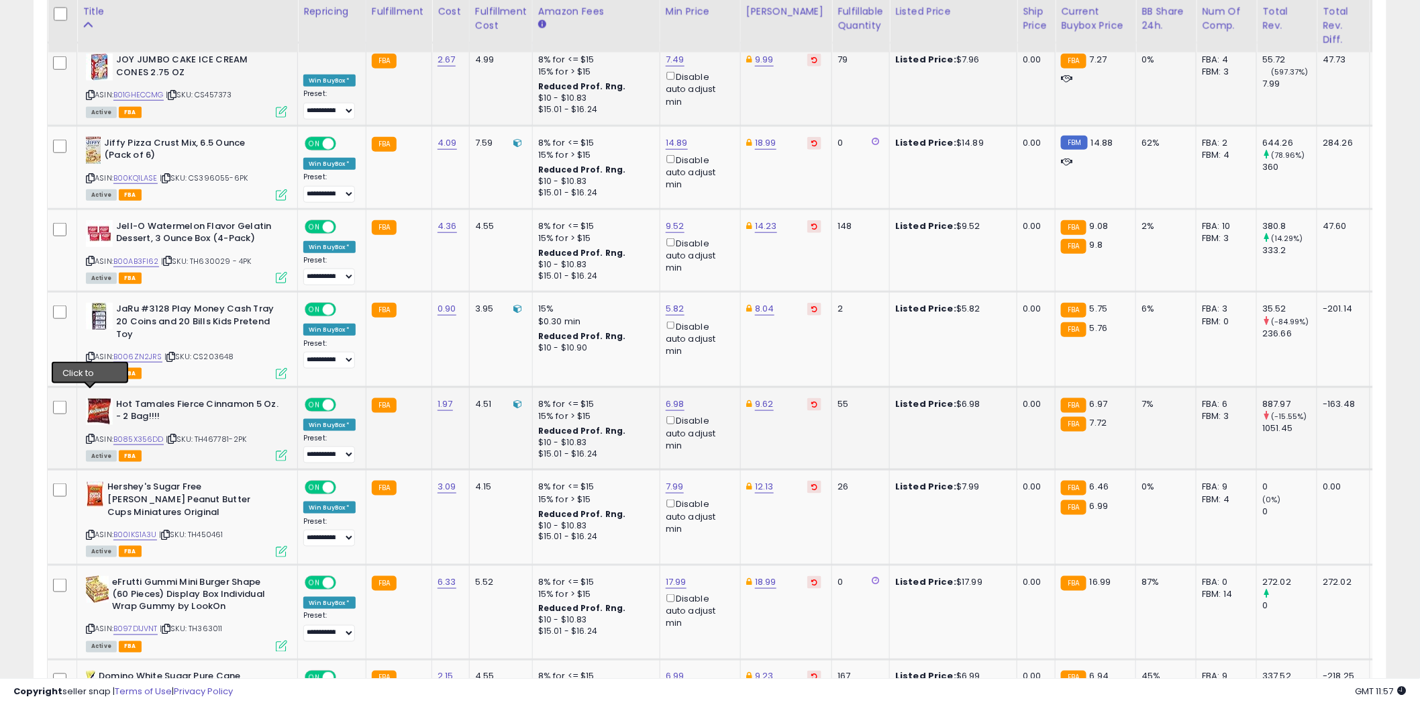
click at [91, 435] on icon at bounding box center [90, 438] width 9 height 7
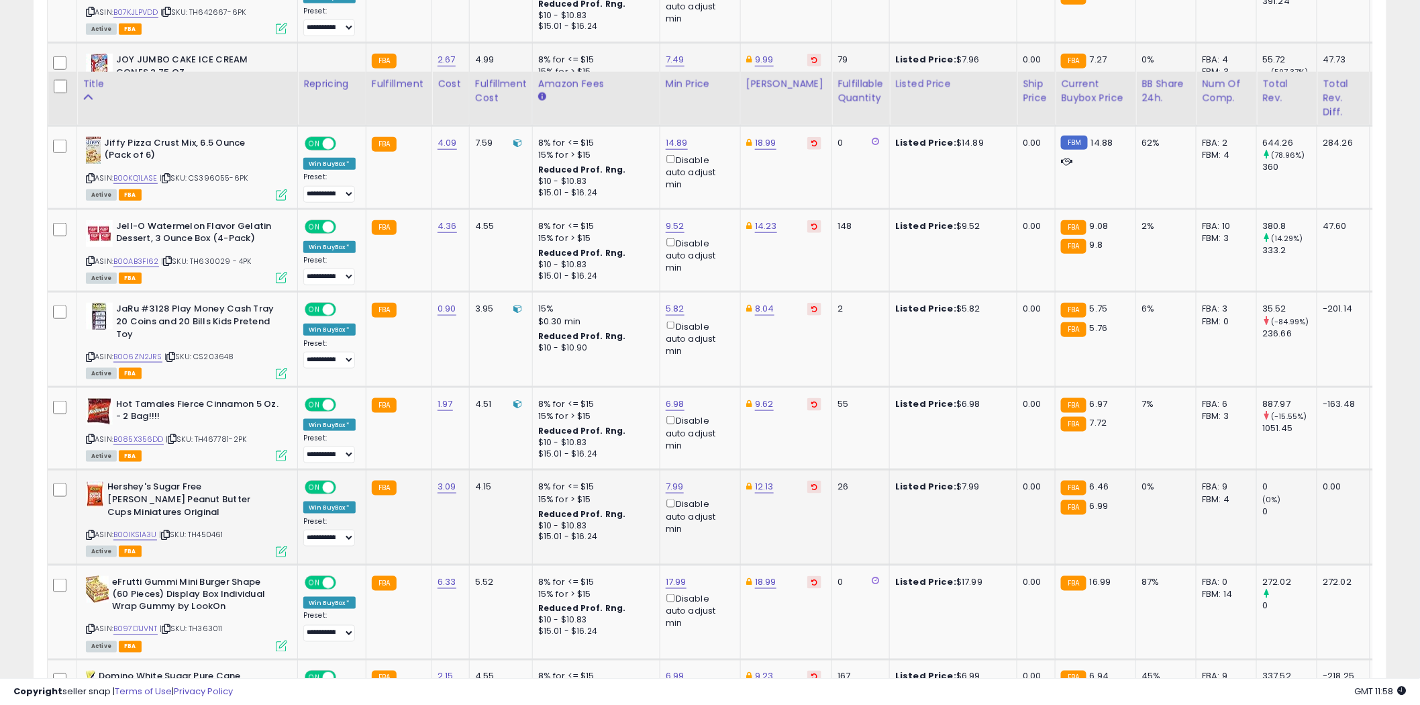
scroll to position [2666, 0]
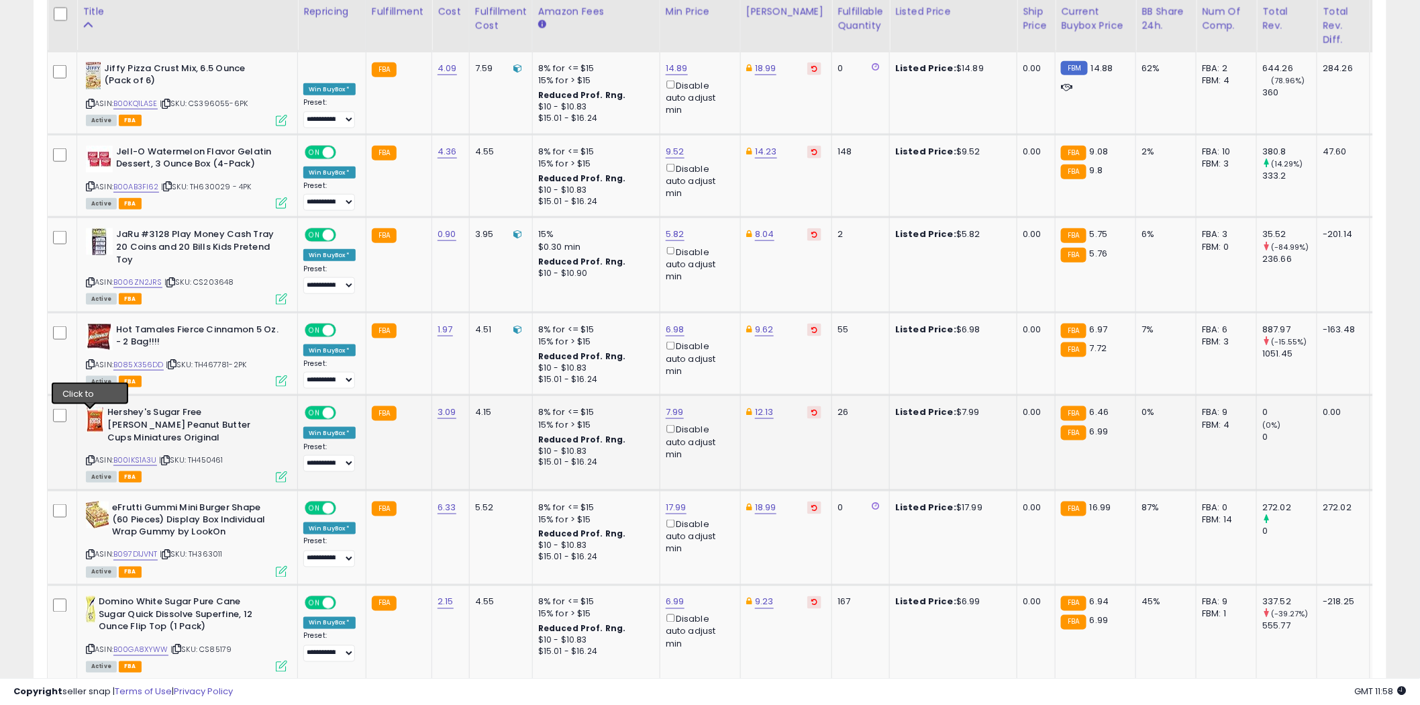
click at [89, 456] on icon at bounding box center [90, 459] width 9 height 7
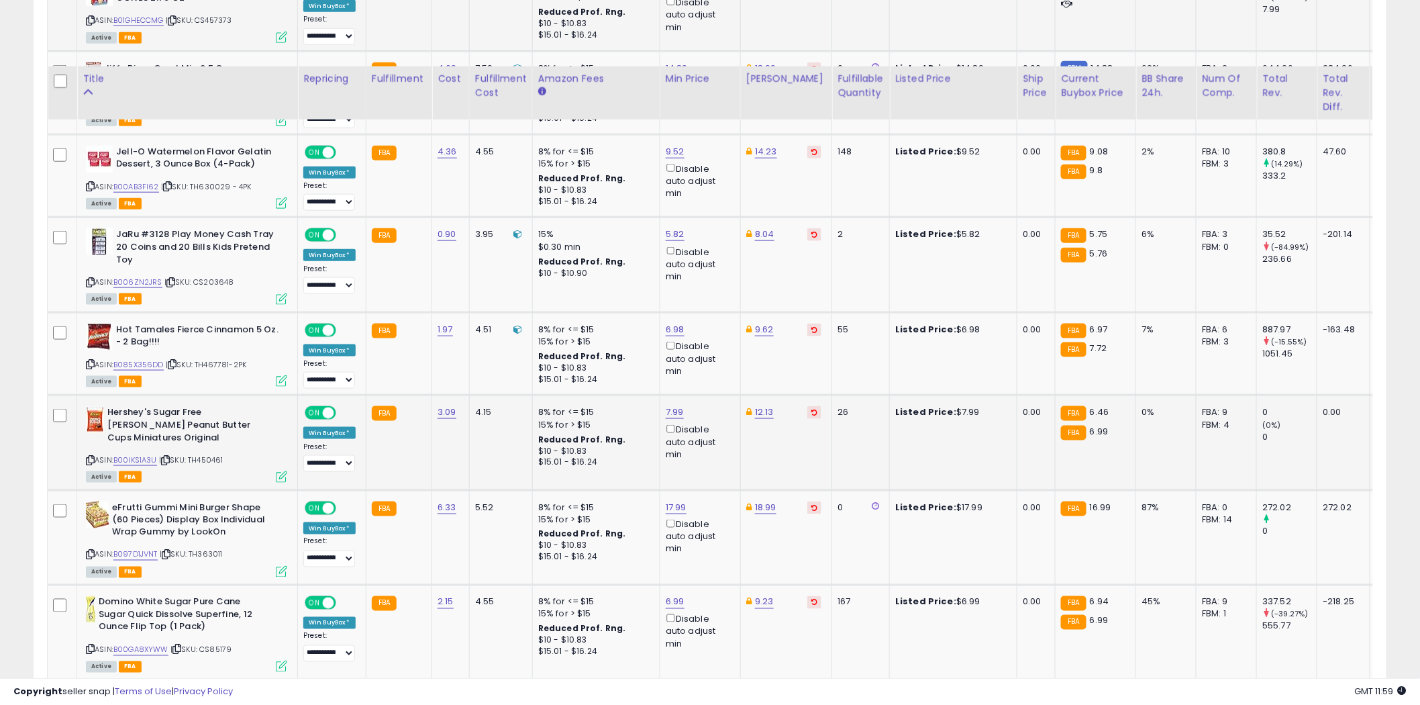
scroll to position [2741, 0]
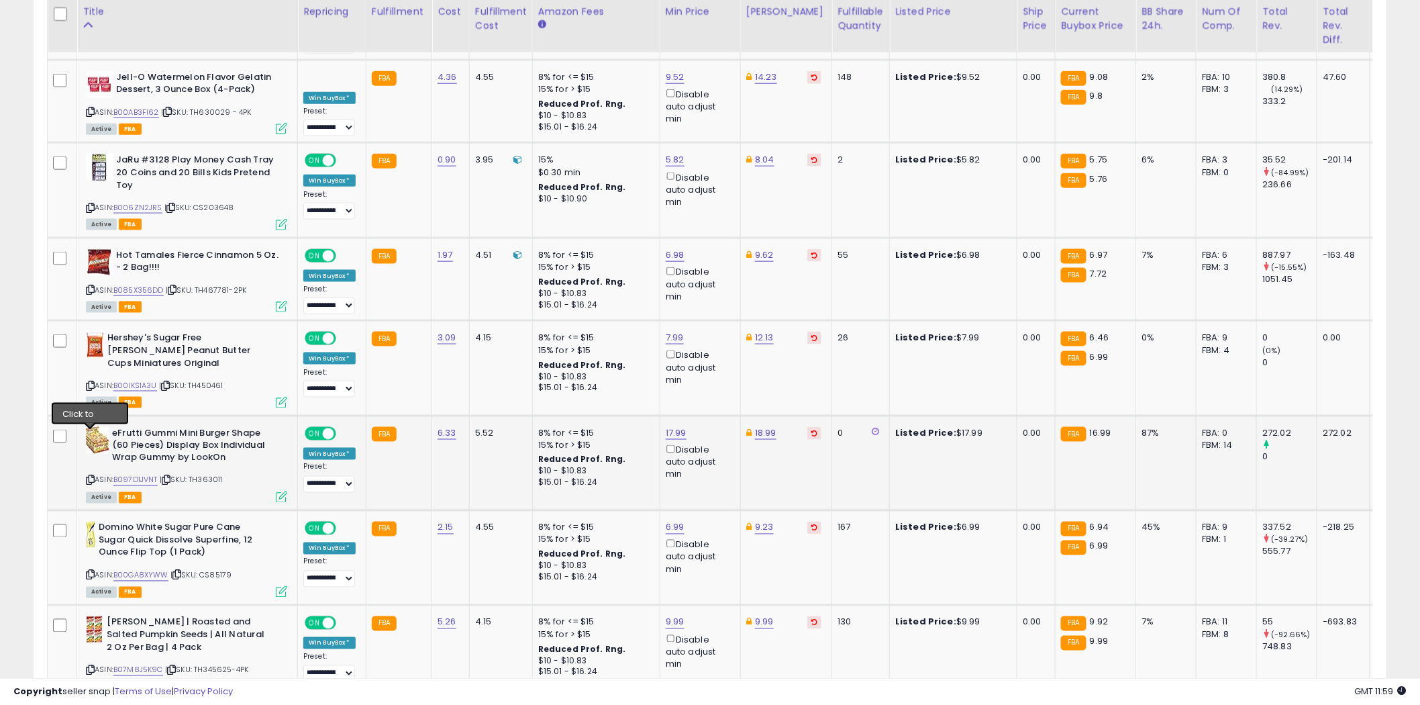
click at [91, 477] on icon at bounding box center [90, 480] width 9 height 7
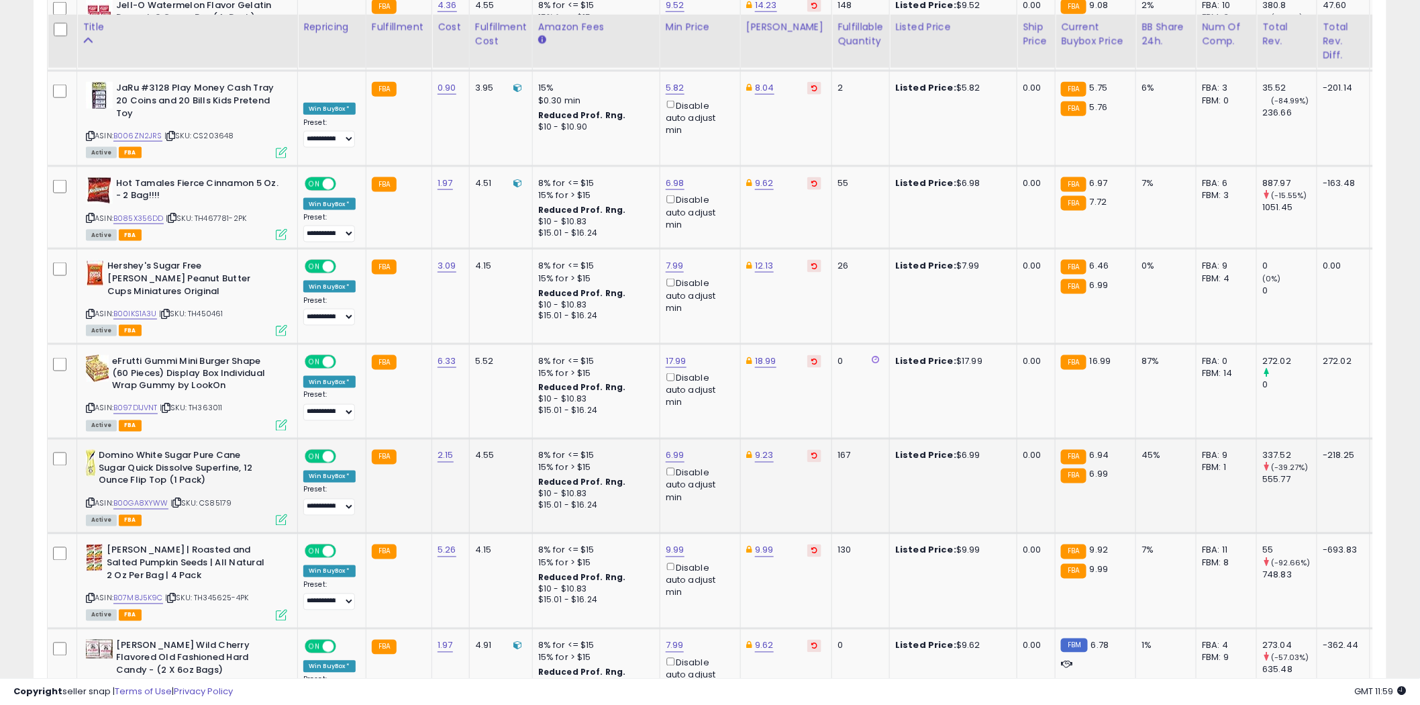
scroll to position [2890, 0]
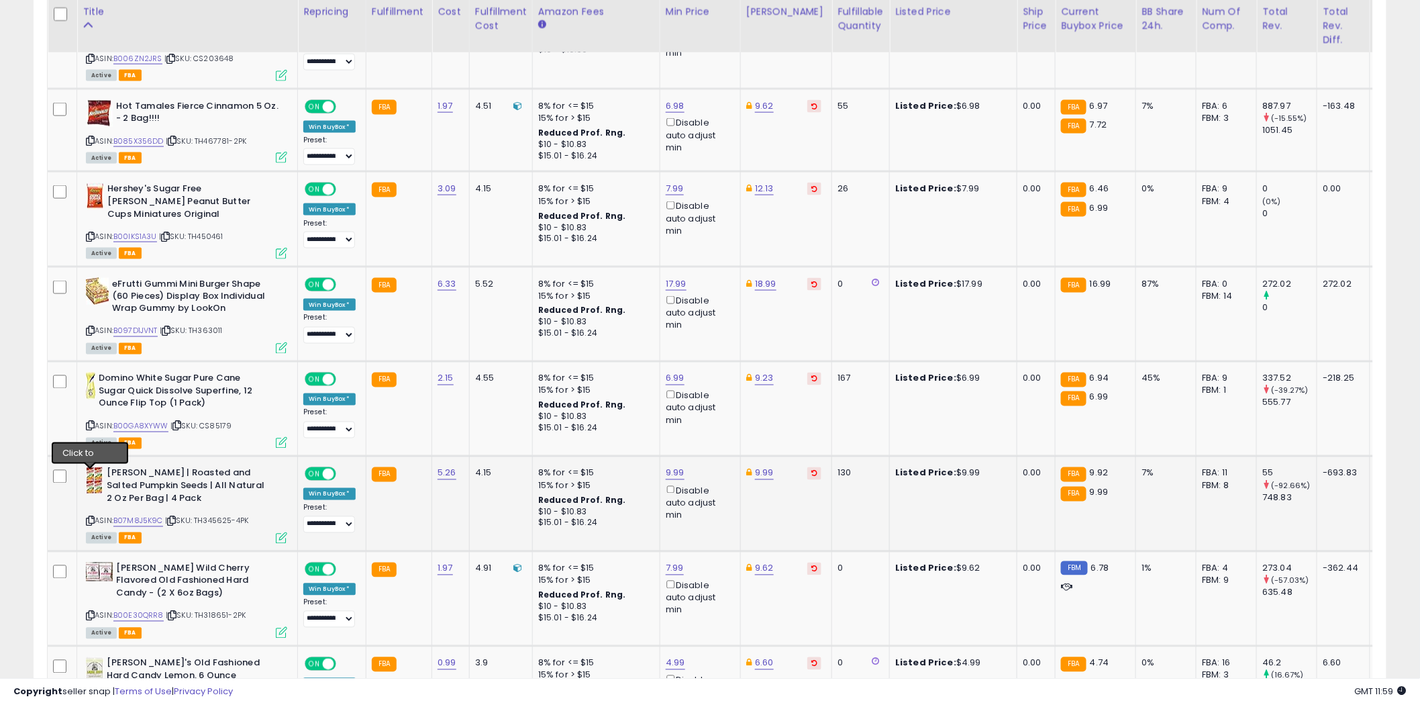
click at [91, 518] on icon at bounding box center [90, 521] width 9 height 7
click at [678, 467] on link "9.99" at bounding box center [675, 473] width 19 height 13
type input "****"
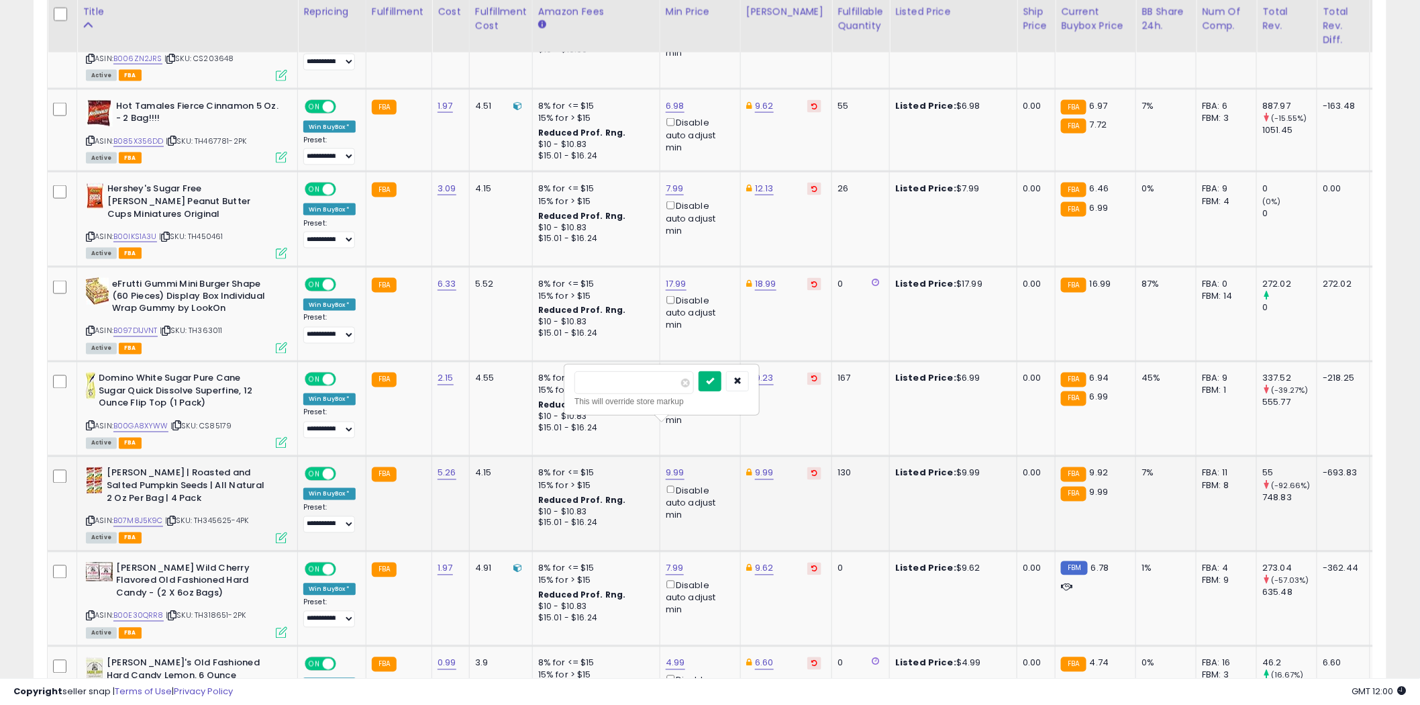
click at [714, 380] on icon "submit" at bounding box center [710, 381] width 8 height 8
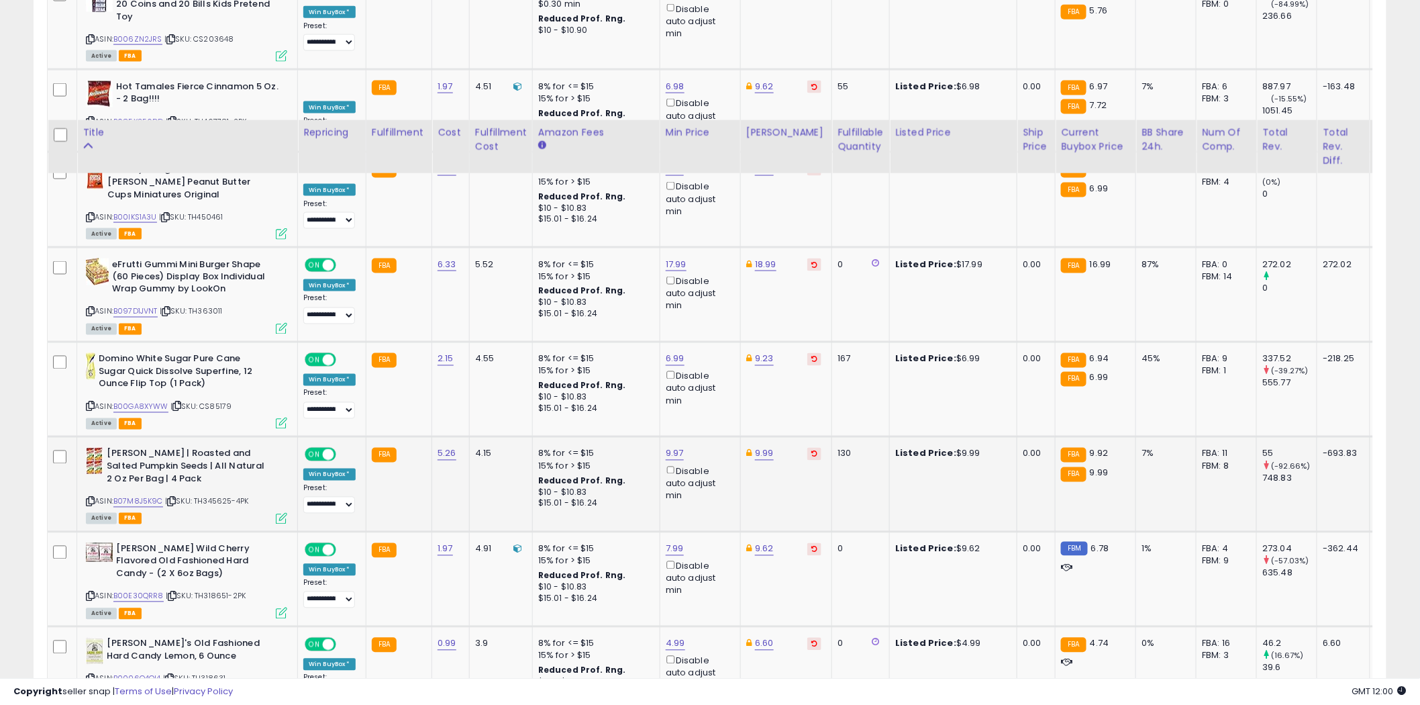
scroll to position [3039, 0]
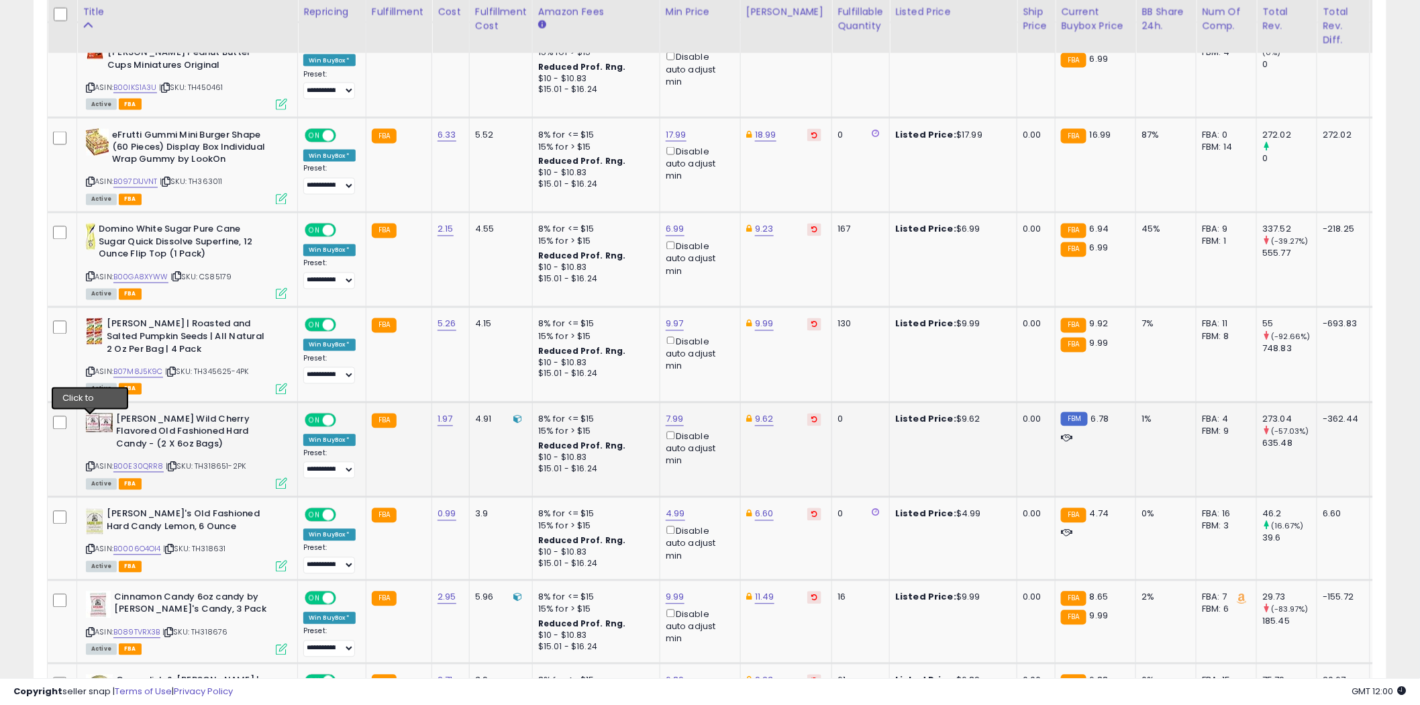
click at [91, 463] on icon at bounding box center [90, 466] width 9 height 7
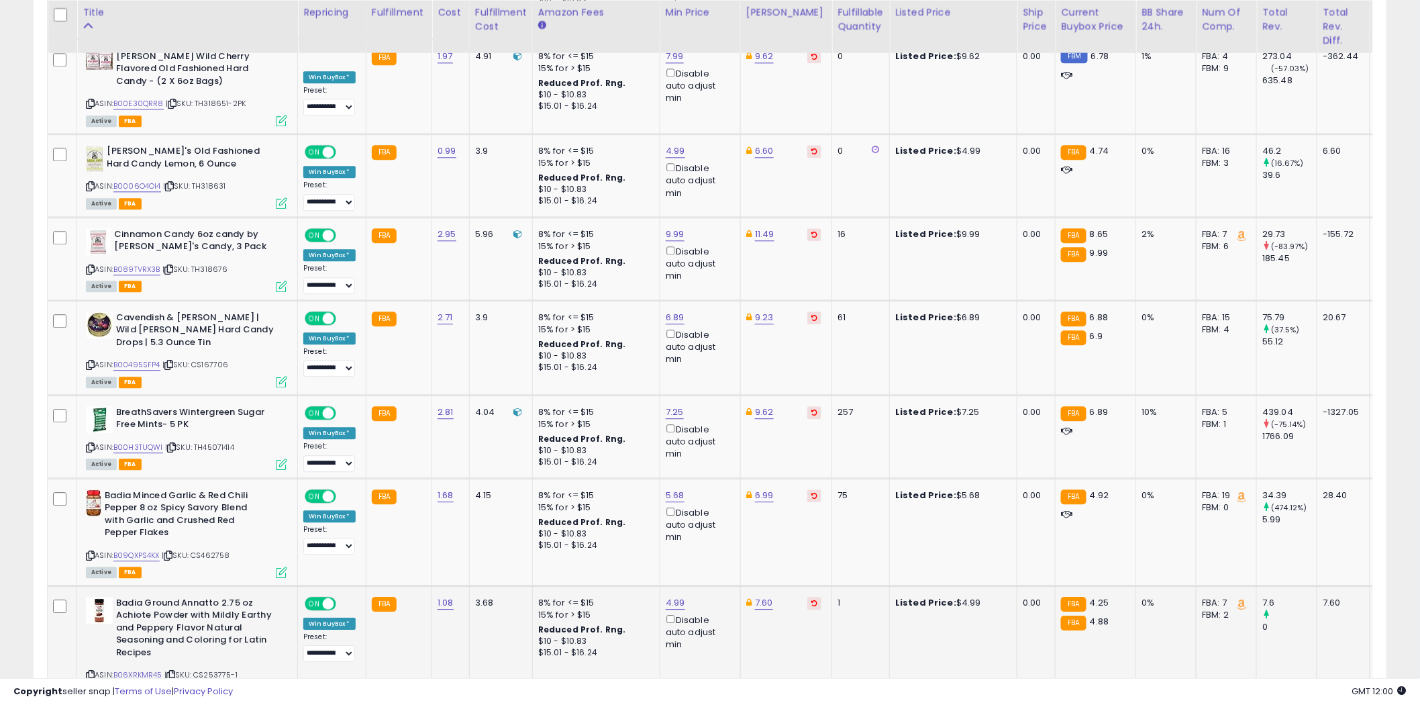
scroll to position [3561, 0]
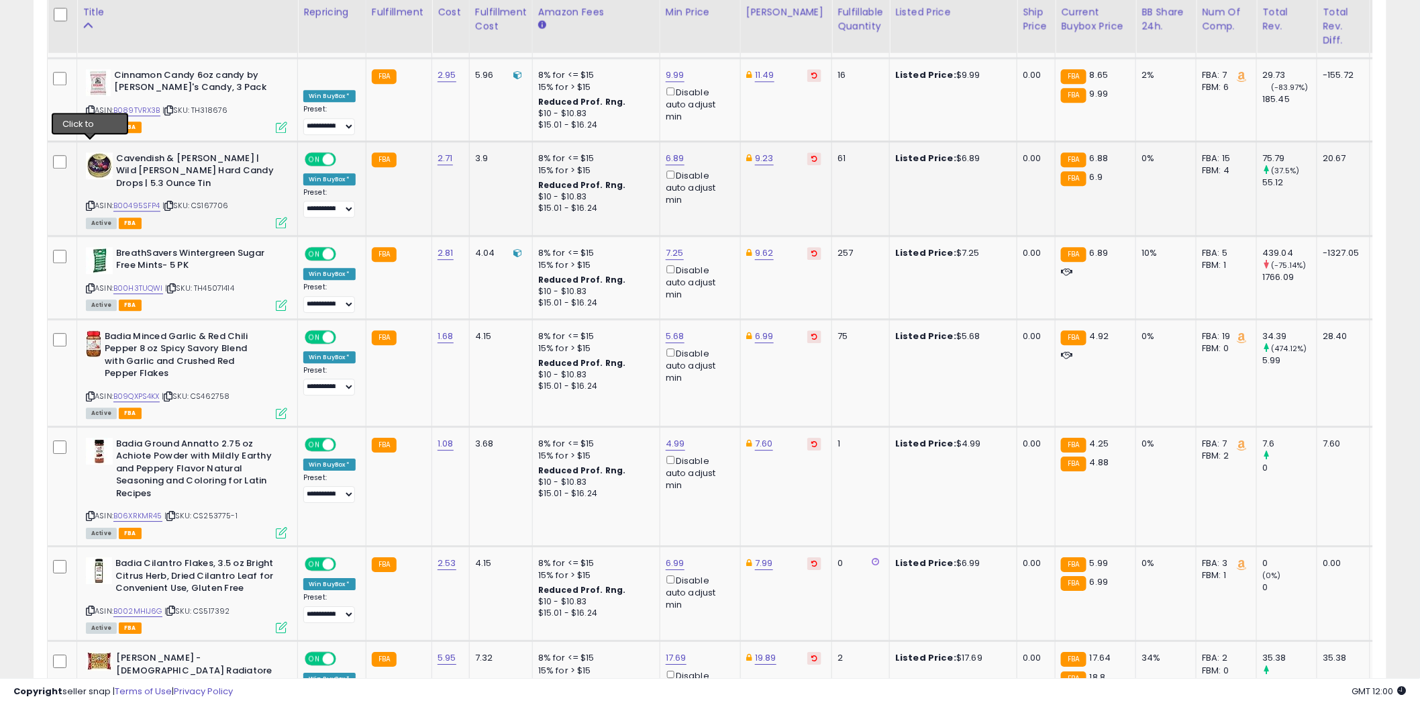
click at [91, 202] on icon at bounding box center [90, 205] width 9 height 7
click at [681, 152] on link "6.89" at bounding box center [675, 158] width 19 height 13
type input "****"
click at [714, 60] on icon "submit" at bounding box center [710, 64] width 8 height 8
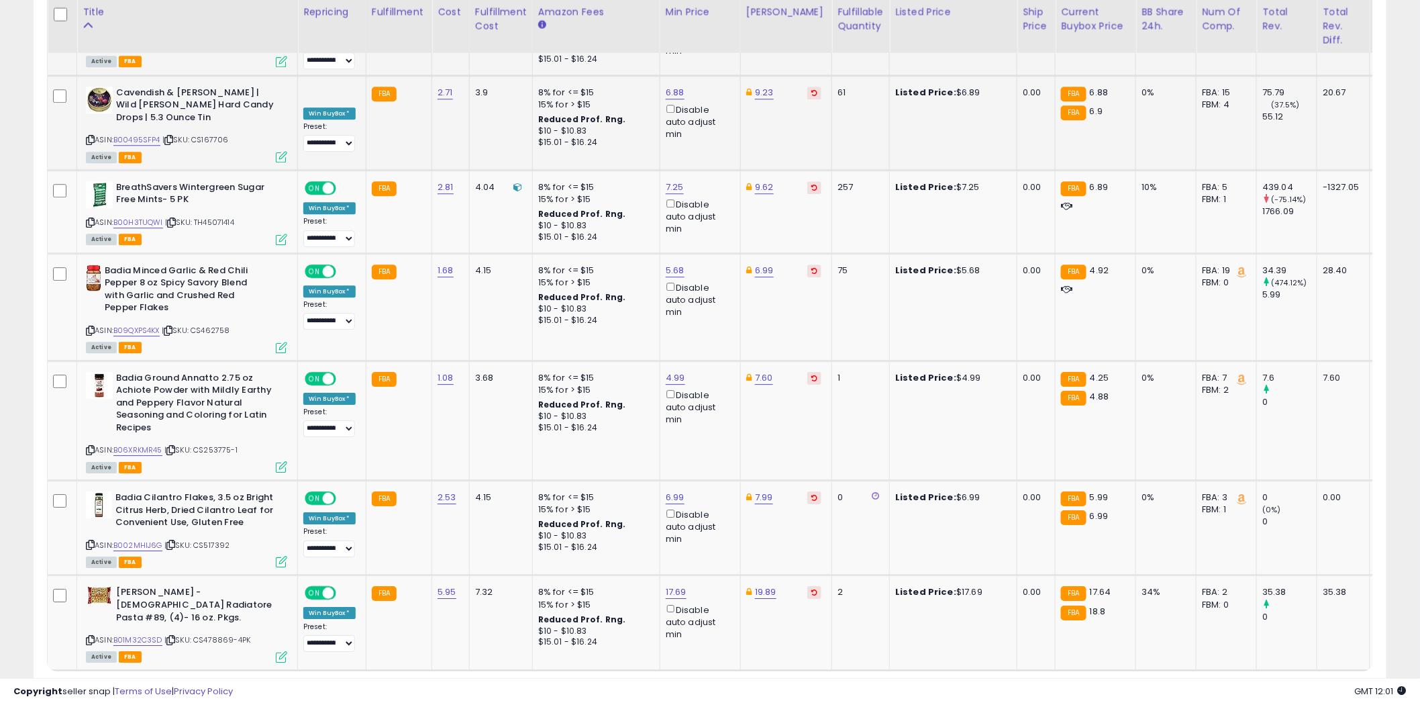
scroll to position [3636, 0]
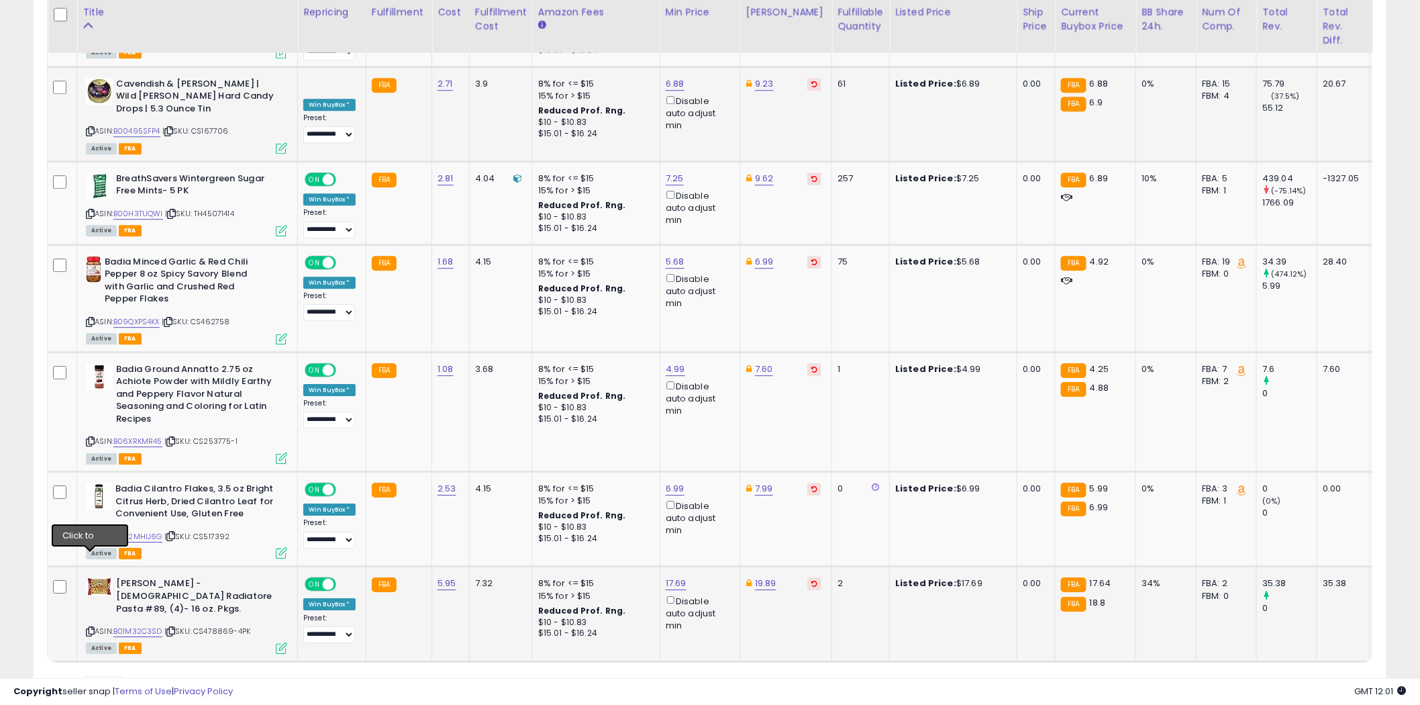
click at [92, 628] on icon at bounding box center [90, 631] width 9 height 7
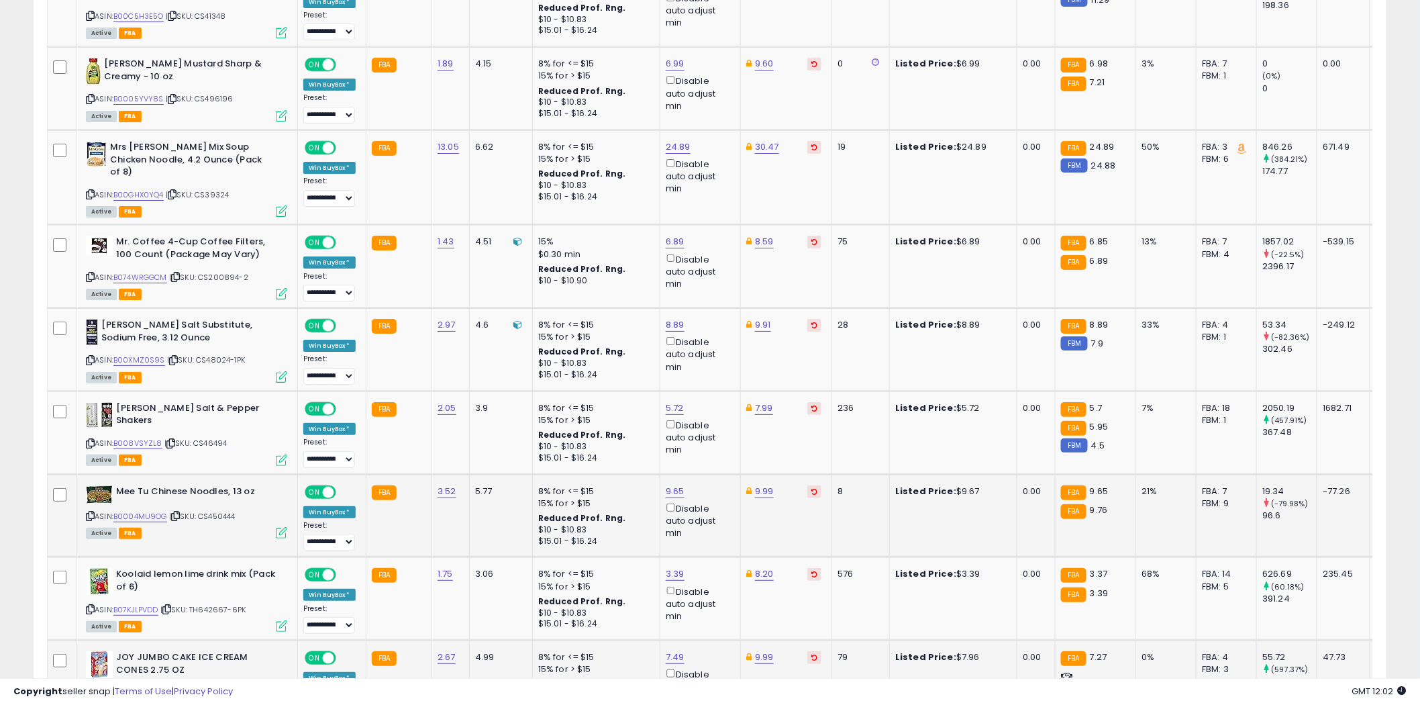
scroll to position [1324, 0]
